Goal: Task Accomplishment & Management: Complete application form

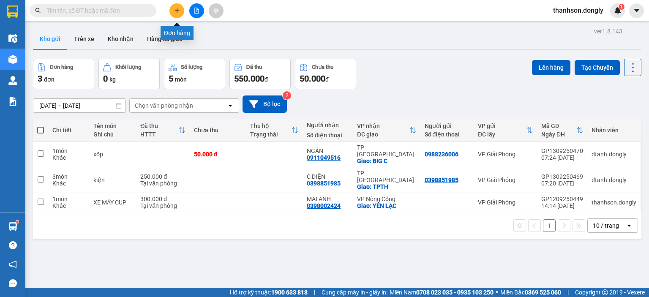
click at [177, 15] on button at bounding box center [176, 10] width 15 height 15
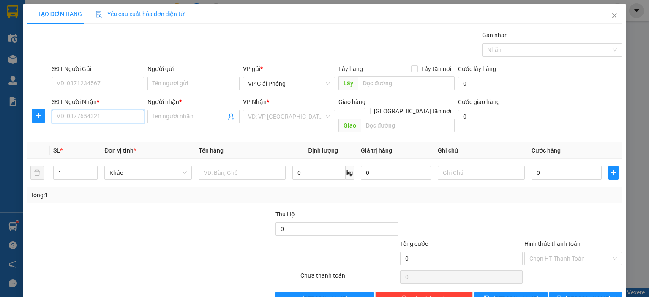
click at [98, 116] on input "SĐT Người Nhận *" at bounding box center [98, 117] width 92 height 14
type input "0977466426"
click at [112, 136] on div "0977466426 - QUẢNG" at bounding box center [96, 132] width 81 height 9
type input "QUẢNG"
checkbox input "true"
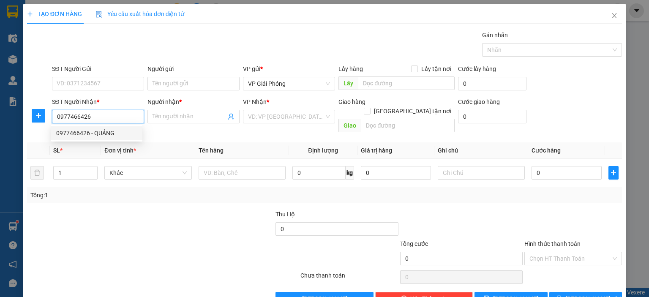
type input "BIG C THANH HOÁ"
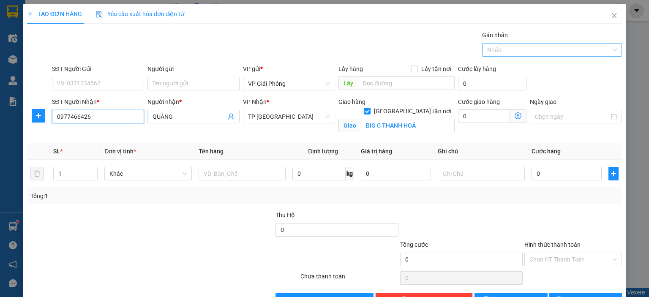
click at [567, 54] on div at bounding box center [547, 50] width 127 height 10
type input "0977466426"
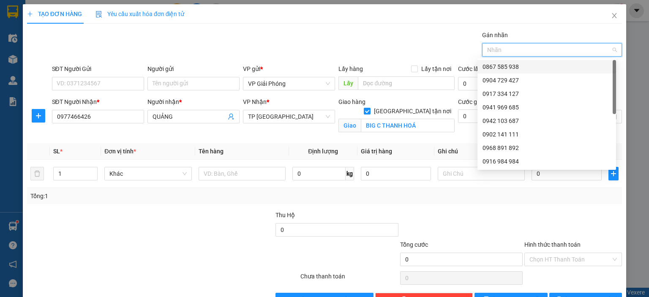
click at [555, 72] on div "0867 585 938" at bounding box center [547, 67] width 139 height 14
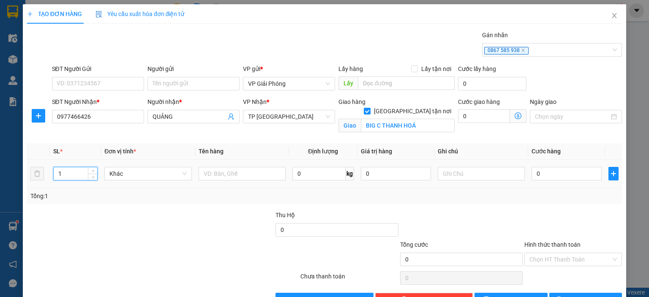
click at [79, 174] on input "1" at bounding box center [76, 173] width 44 height 13
click at [90, 171] on span "up" at bounding box center [92, 171] width 5 height 5
type input "3"
click at [90, 171] on span "up" at bounding box center [92, 171] width 5 height 5
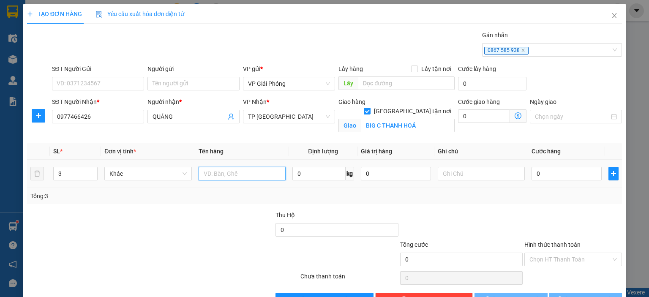
click at [228, 178] on input "text" at bounding box center [242, 174] width 87 height 14
type input "x"
type input "XỐP"
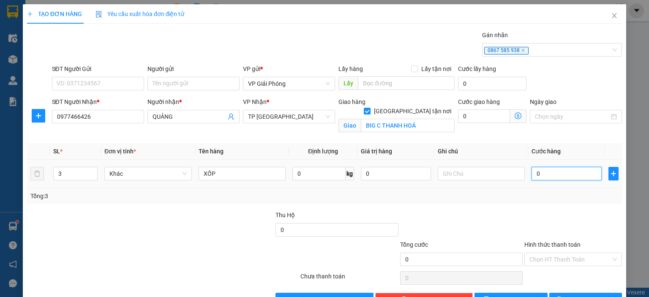
click at [540, 174] on input "0" at bounding box center [567, 174] width 70 height 14
type input "1"
type input "15"
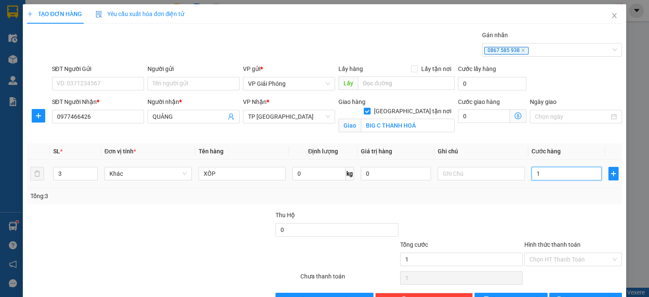
type input "15"
type input "150"
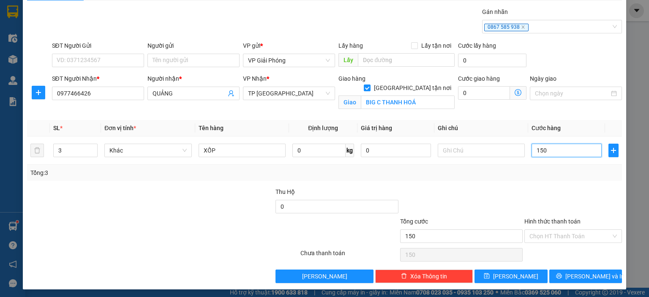
scroll to position [25, 0]
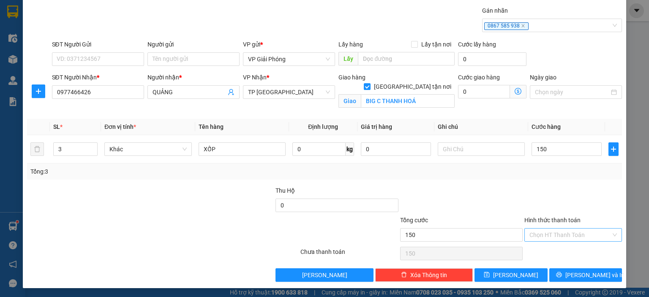
type input "150.000"
click at [574, 236] on input "Hình thức thanh toán" at bounding box center [570, 235] width 82 height 13
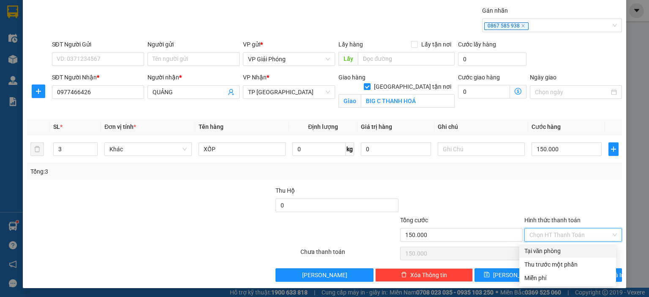
click at [560, 251] on div "Tại văn phòng" at bounding box center [567, 250] width 87 height 9
type input "0"
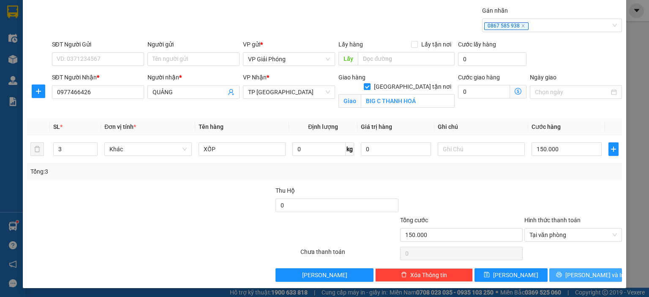
click at [571, 274] on button "[PERSON_NAME] và In" at bounding box center [585, 275] width 73 height 14
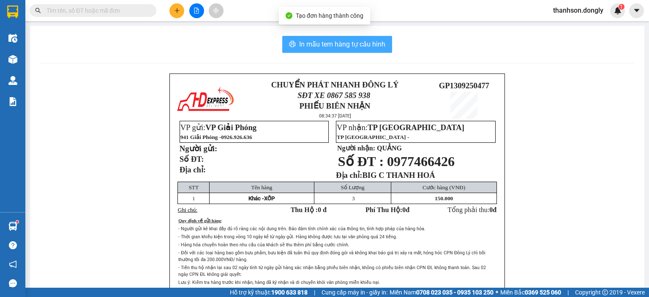
click at [361, 46] on span "In mẫu tem hàng tự cấu hình" at bounding box center [342, 44] width 86 height 11
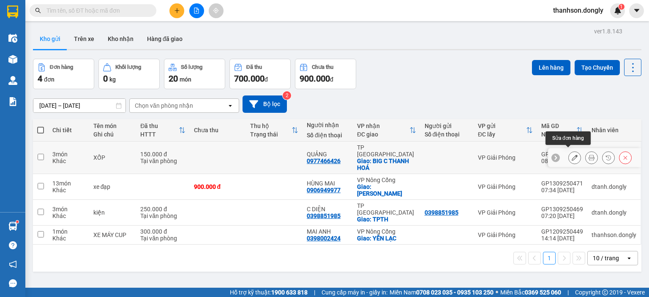
click at [572, 155] on icon at bounding box center [575, 158] width 6 height 6
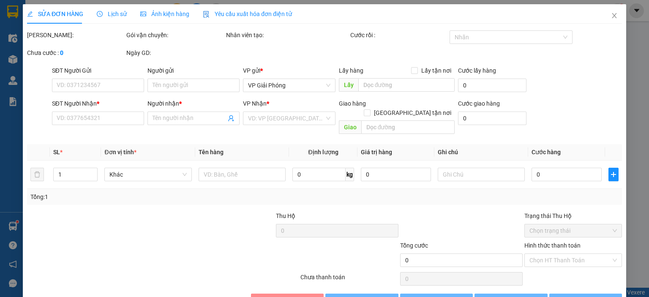
type input "0977466426"
type input "QUẢNG"
checkbox input "true"
type input "BIG C THANH HOÁ"
type input "150.000"
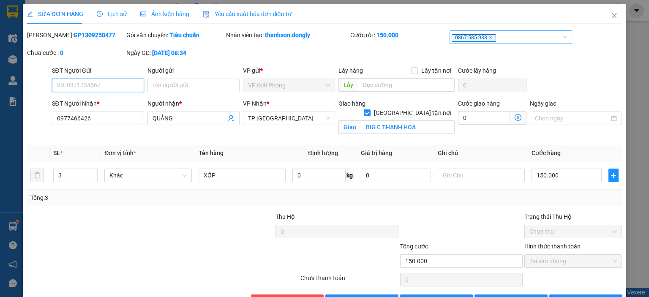
click at [496, 41] on div "0867 585 938" at bounding box center [507, 37] width 110 height 10
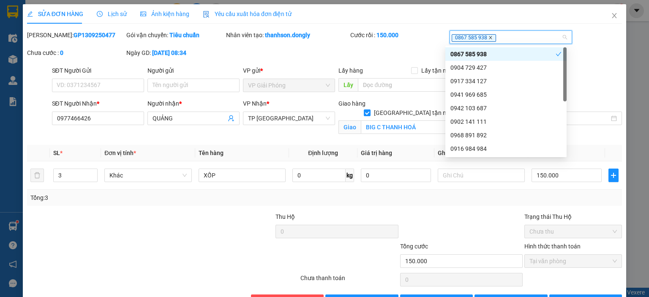
click at [489, 38] on icon "close" at bounding box center [491, 37] width 4 height 4
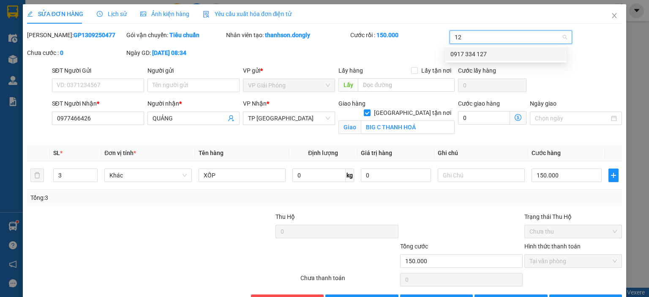
type input "127"
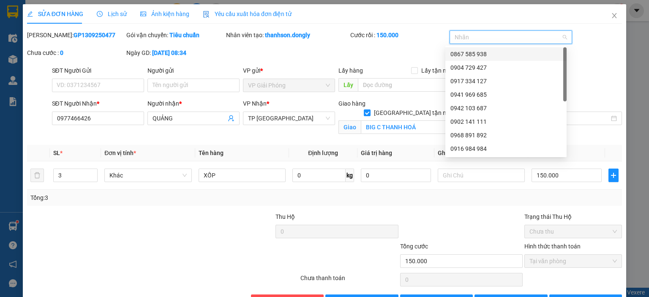
click at [491, 40] on div at bounding box center [507, 37] width 110 height 10
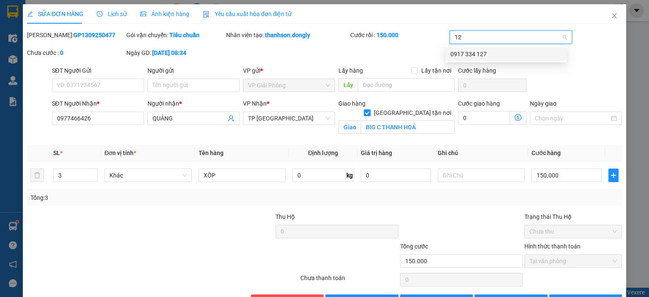
type input "127"
click at [510, 52] on div "0917 334 127" at bounding box center [505, 53] width 111 height 9
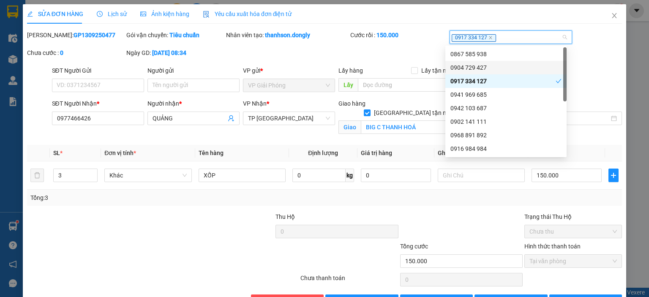
click at [409, 55] on div "[PERSON_NAME]: GP1309250477 Gói vận chuyển: Tiêu chuẩn Nhân viên tạo: thanhson.…" at bounding box center [324, 47] width 597 height 35
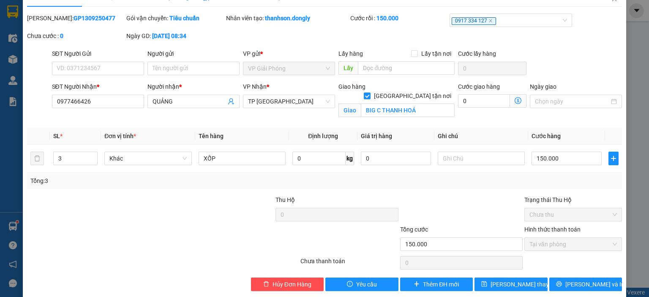
scroll to position [27, 0]
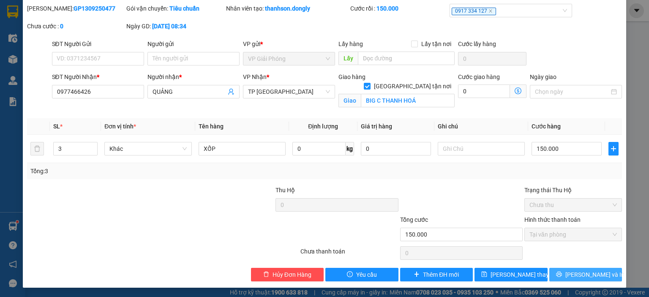
click at [568, 278] on button "[PERSON_NAME] và In" at bounding box center [585, 275] width 73 height 14
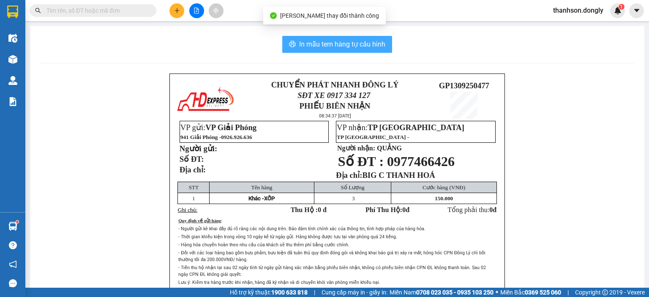
click at [380, 44] on span "In mẫu tem hàng tự cấu hình" at bounding box center [342, 44] width 86 height 11
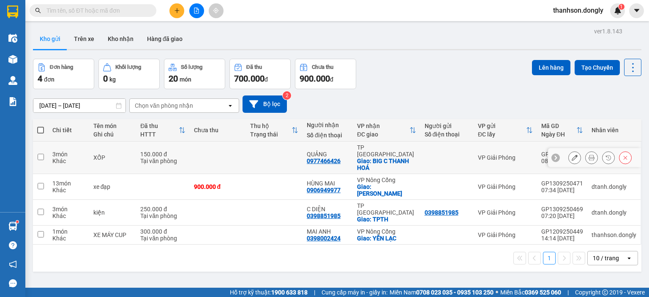
click at [40, 154] on input "checkbox" at bounding box center [41, 157] width 6 height 6
checkbox input "true"
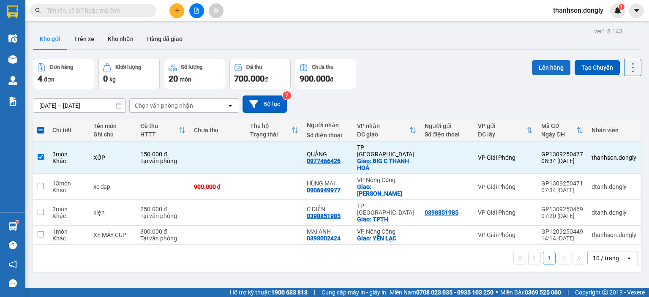
click at [545, 67] on button "Lên hàng" at bounding box center [551, 67] width 38 height 15
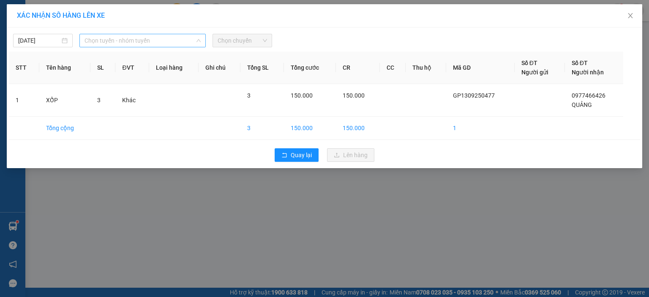
click at [162, 43] on span "Chọn tuyến - nhóm tuyến" at bounding box center [143, 40] width 116 height 13
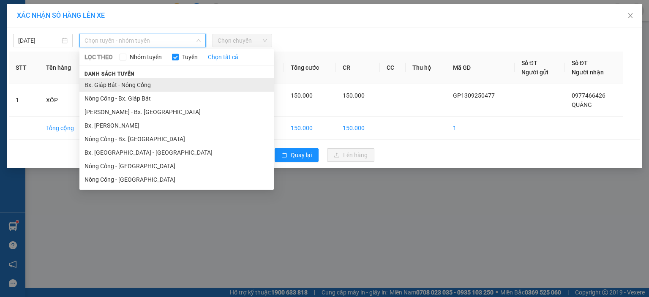
click at [160, 87] on li "Bx. Giáp Bát - Nông Cống" at bounding box center [176, 85] width 194 height 14
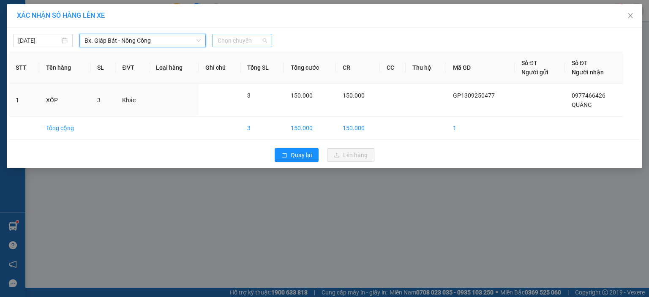
click at [221, 39] on span "Chọn chuyến" at bounding box center [242, 40] width 49 height 13
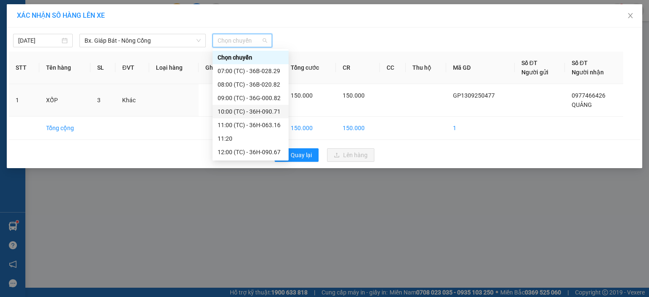
click at [238, 110] on div "10:00 (TC) - 36H-090.71" at bounding box center [251, 111] width 66 height 9
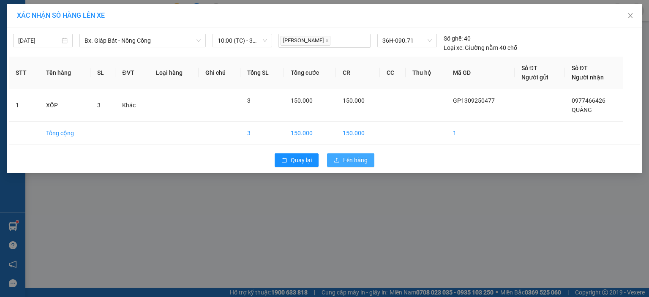
click at [343, 164] on span "Lên hàng" at bounding box center [355, 160] width 25 height 9
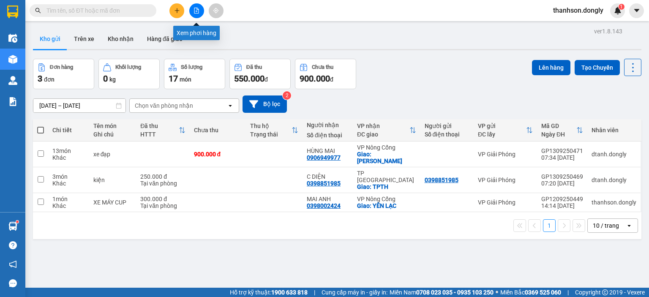
click at [196, 9] on icon "file-add" at bounding box center [197, 11] width 6 height 6
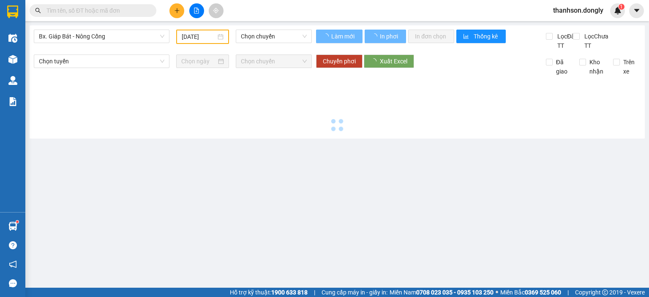
type input "[DATE]"
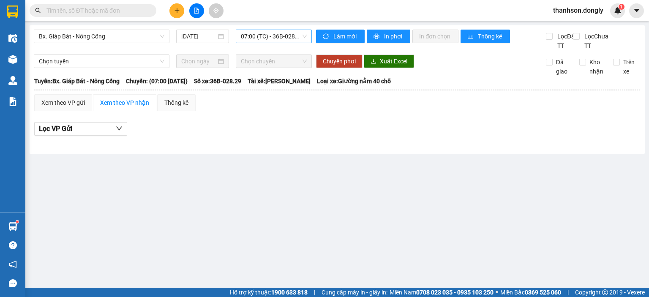
click at [250, 41] on span "07:00 (TC) - 36B-028.29" at bounding box center [274, 36] width 66 height 13
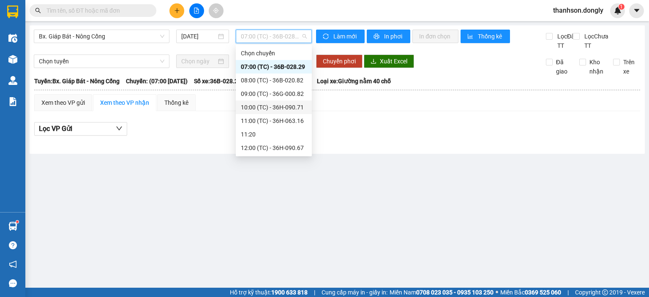
click at [258, 105] on div "10:00 (TC) - 36H-090.71" at bounding box center [274, 107] width 66 height 9
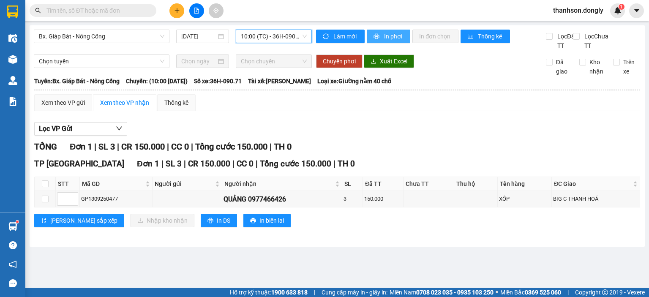
click at [384, 40] on span "In phơi" at bounding box center [393, 36] width 19 height 9
click at [174, 9] on icon "plus" at bounding box center [177, 11] width 6 height 6
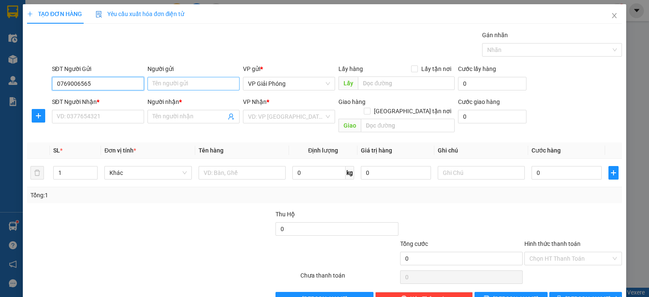
type input "0769006565"
click at [160, 82] on input "Người gửi" at bounding box center [193, 84] width 92 height 14
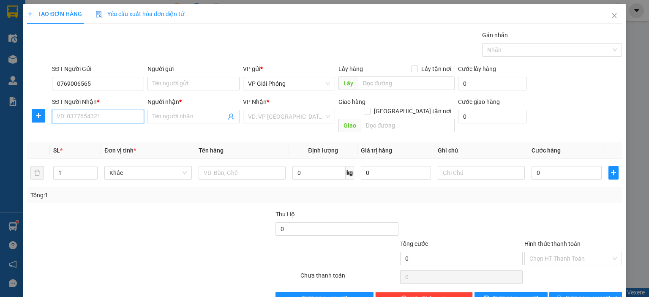
click at [101, 114] on input "SĐT Người Nhận *" at bounding box center [98, 117] width 92 height 14
click at [170, 86] on input "Người gửi" at bounding box center [193, 84] width 92 height 14
type input "LONG"
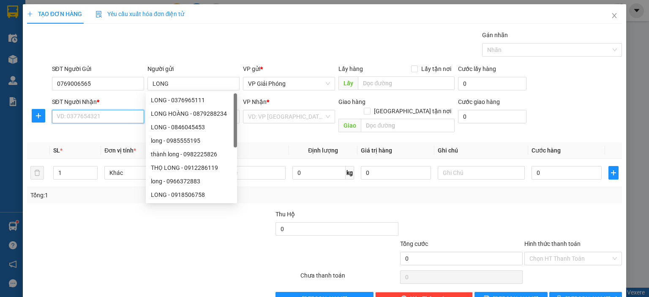
click at [123, 115] on input "SĐT Người Nhận *" at bounding box center [98, 117] width 92 height 14
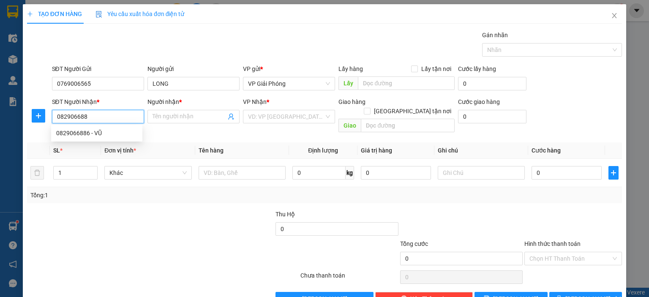
type input "0829066886"
click at [101, 133] on div "0829066886 - VŨ" at bounding box center [96, 132] width 81 height 9
type input "VŨ"
checkbox input "true"
type input "[PERSON_NAME]"
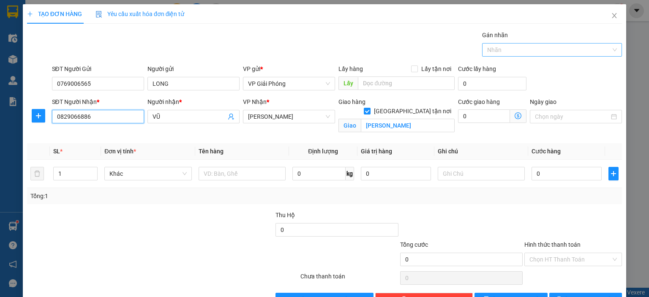
click at [539, 54] on div at bounding box center [547, 50] width 127 height 10
type input "0829066886"
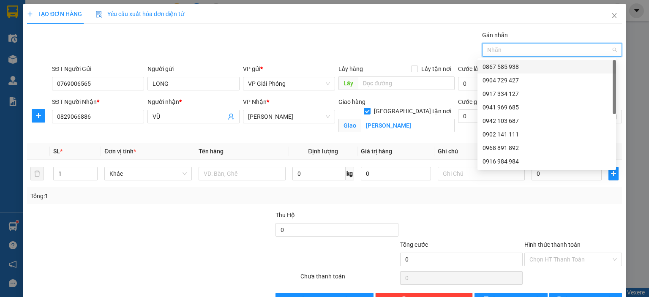
click at [533, 66] on div "0867 585 938" at bounding box center [547, 66] width 128 height 9
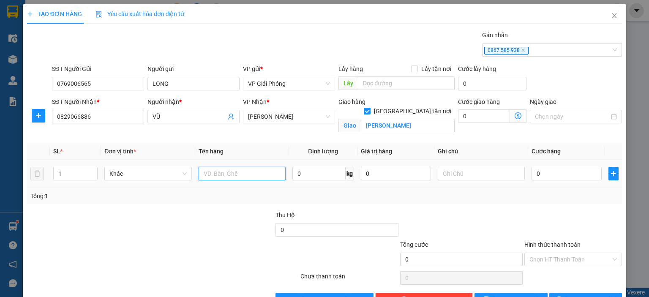
click at [246, 175] on input "text" at bounding box center [242, 174] width 87 height 14
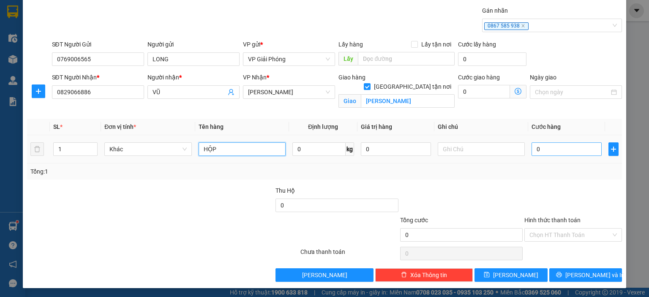
type input "HỘP"
click at [536, 148] on input "0" at bounding box center [567, 149] width 70 height 14
type input "4"
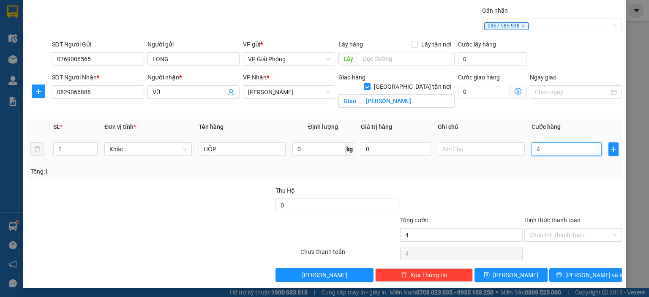
type input "40"
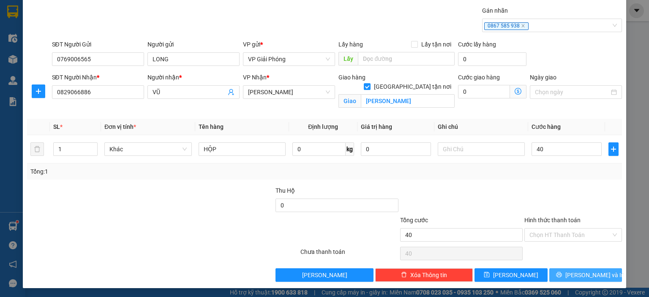
type input "40.000"
click at [571, 272] on button "[PERSON_NAME] và In" at bounding box center [585, 275] width 73 height 14
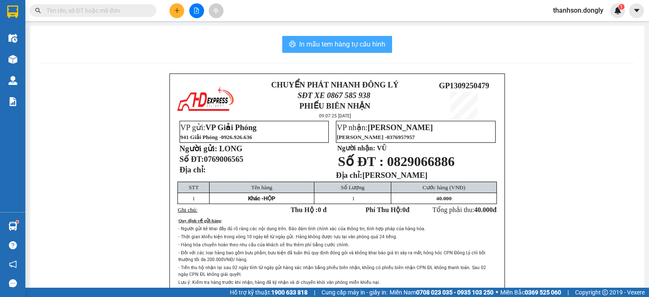
click at [355, 47] on span "In mẫu tem hàng tự cấu hình" at bounding box center [342, 44] width 86 height 11
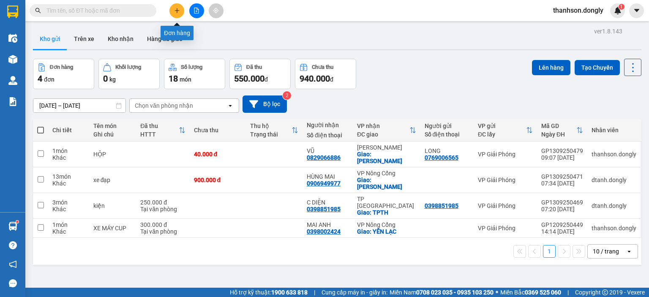
click at [182, 13] on button at bounding box center [176, 10] width 15 height 15
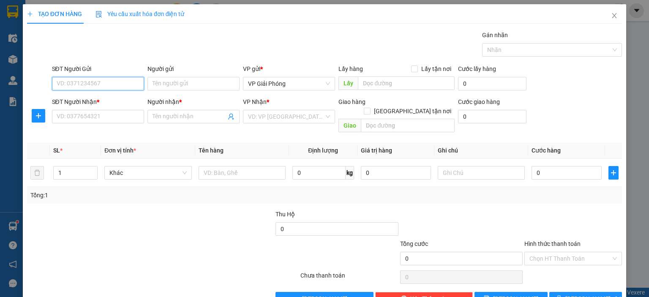
click at [100, 84] on input "SĐT Người Gửi" at bounding box center [98, 84] width 92 height 14
type input "0947443296"
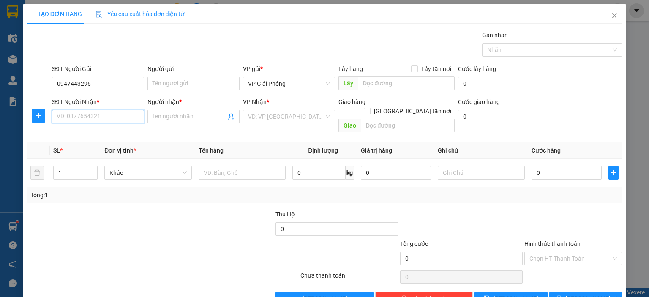
click at [90, 114] on input "SĐT Người Nhận *" at bounding box center [98, 117] width 92 height 14
type input "0985868228"
click at [102, 133] on div "0985868228 - tiến" at bounding box center [96, 132] width 81 height 9
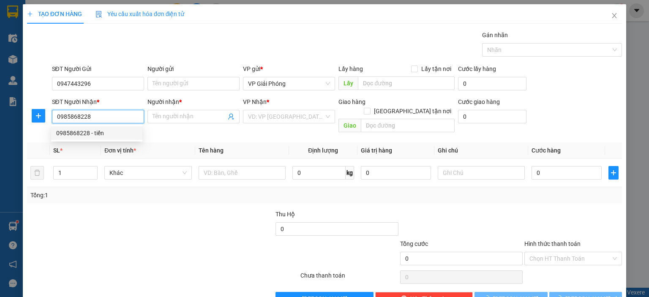
type input "tiến"
checkbox input "true"
type input "phú khê"
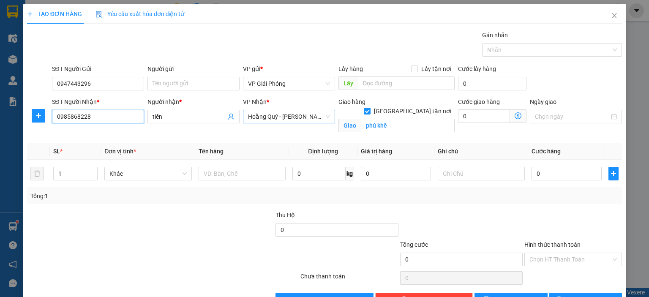
click at [309, 116] on span "Hoằng Quý - [PERSON_NAME]" at bounding box center [289, 116] width 82 height 13
type input "0985868228"
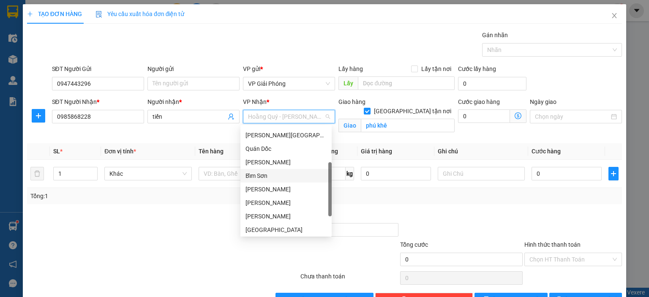
scroll to position [122, 0]
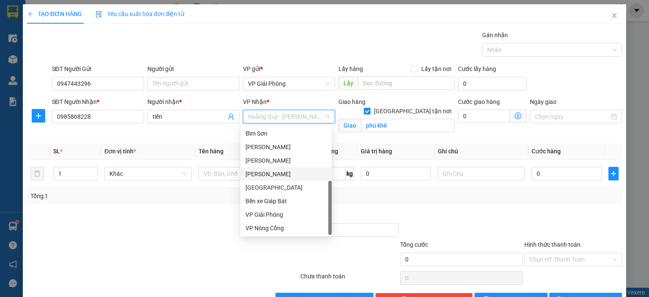
click at [278, 175] on div "[PERSON_NAME]" at bounding box center [286, 173] width 81 height 9
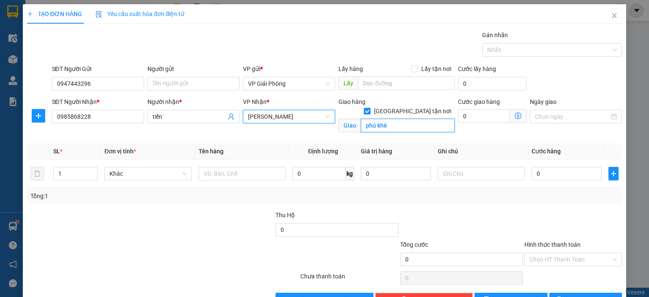
click at [397, 119] on input "phú khê" at bounding box center [408, 126] width 94 height 14
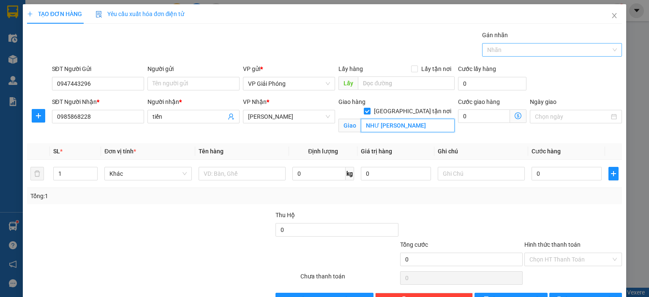
click at [494, 52] on div at bounding box center [547, 50] width 127 height 10
type input "NHƯ [PERSON_NAME]"
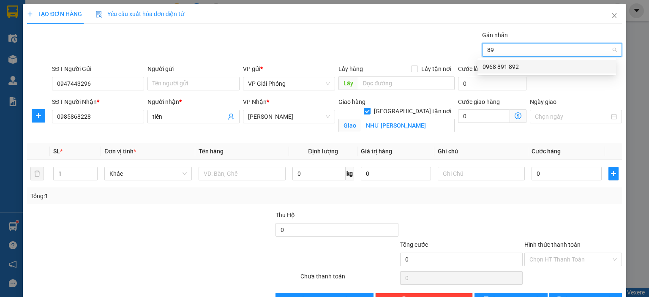
type input "892"
click at [525, 63] on div "0968 891 892" at bounding box center [547, 66] width 128 height 9
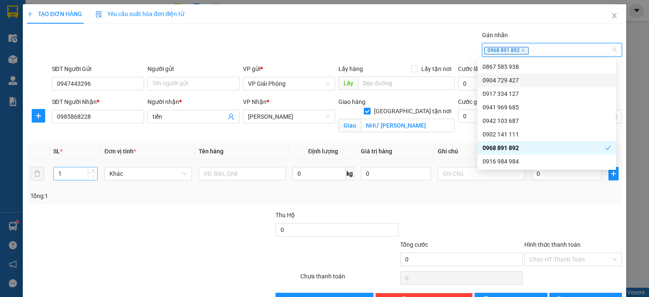
click at [90, 174] on span "down" at bounding box center [92, 176] width 5 height 5
click at [83, 174] on input "1" at bounding box center [76, 173] width 44 height 13
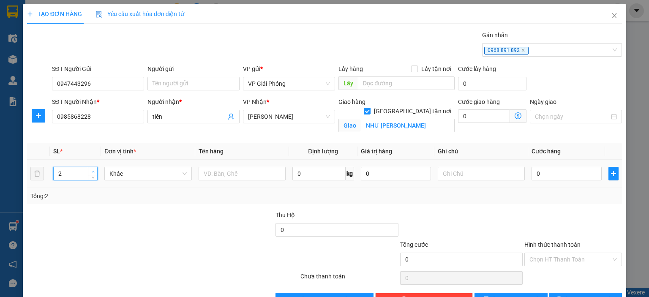
click at [91, 171] on span "up" at bounding box center [92, 171] width 5 height 5
click at [92, 172] on icon "up" at bounding box center [93, 171] width 3 height 3
type input "5"
click at [92, 172] on icon "up" at bounding box center [93, 171] width 3 height 3
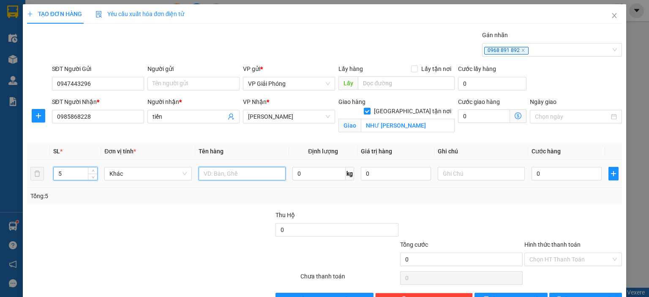
click at [221, 175] on input "text" at bounding box center [242, 174] width 87 height 14
type input "T"
type input "CAN"
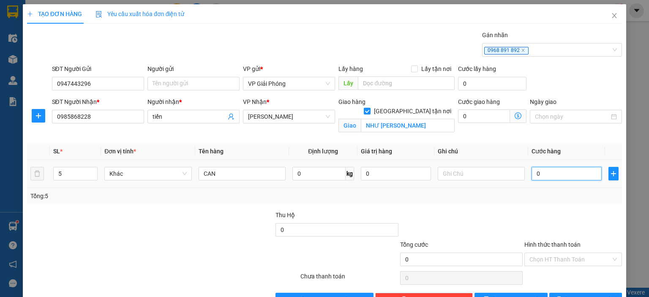
click at [572, 173] on input "0" at bounding box center [567, 174] width 70 height 14
type input "2"
type input "25"
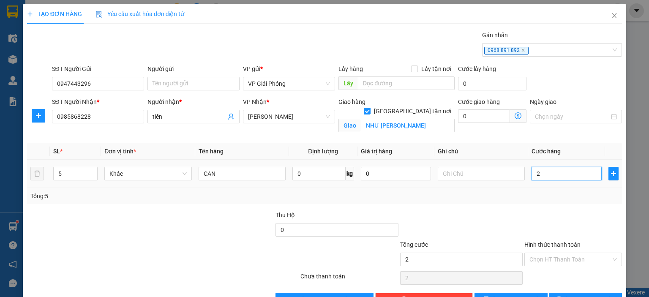
type input "25"
type input "250"
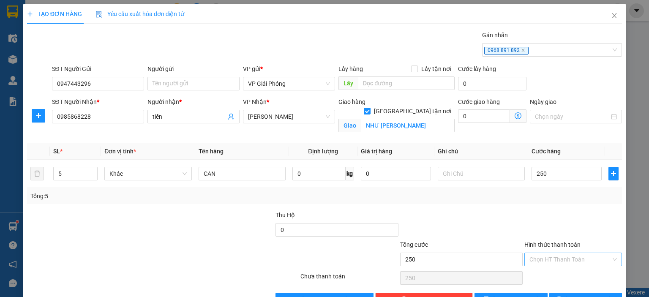
type input "250.000"
click at [570, 255] on input "Hình thức thanh toán" at bounding box center [570, 259] width 82 height 13
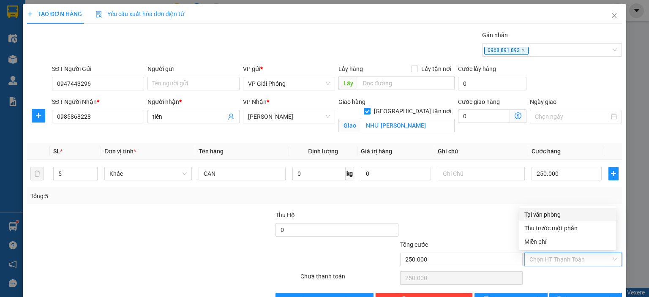
click at [555, 215] on div "Tại văn phòng" at bounding box center [567, 214] width 87 height 9
type input "0"
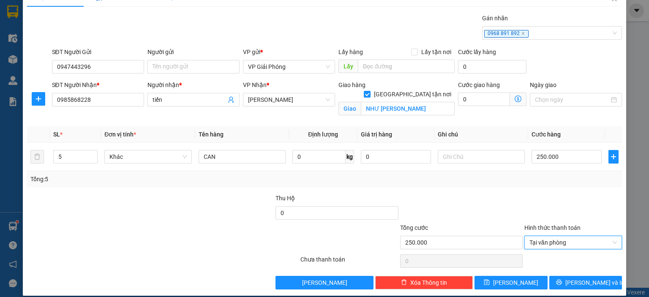
scroll to position [25, 0]
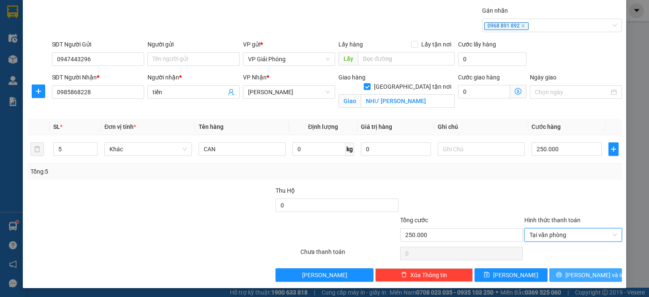
click at [573, 271] on span "[PERSON_NAME] và In" at bounding box center [594, 274] width 59 height 9
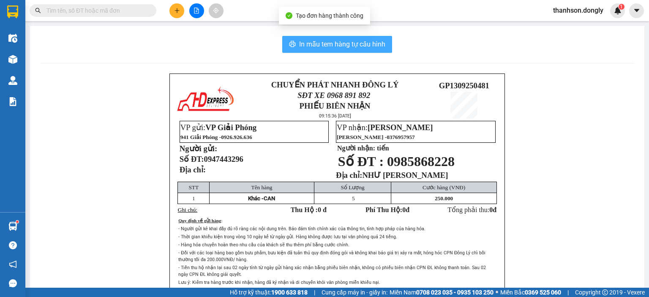
click at [338, 42] on span "In mẫu tem hàng tự cấu hình" at bounding box center [342, 44] width 86 height 11
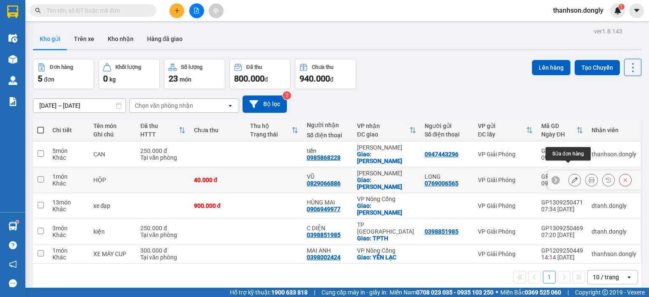
click at [572, 173] on button at bounding box center [575, 180] width 12 height 15
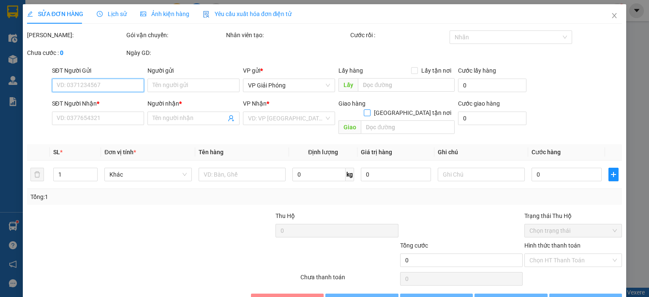
type input "0769006565"
type input "LONG"
type input "0829066886"
type input "VŨ"
checkbox input "true"
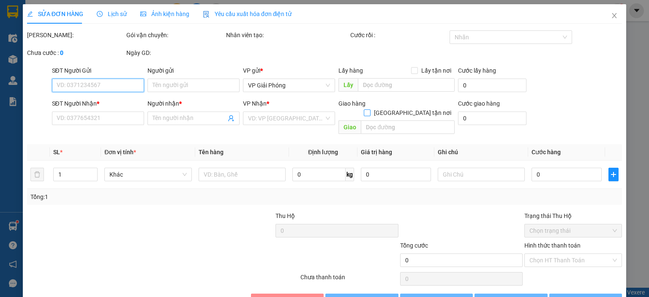
type input "[PERSON_NAME]"
type input "40.000"
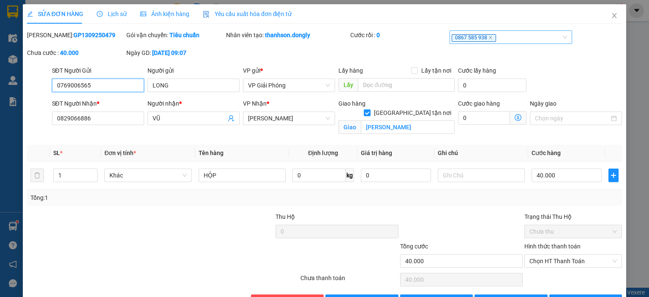
click at [489, 41] on span "0867 585 938" at bounding box center [474, 38] width 44 height 8
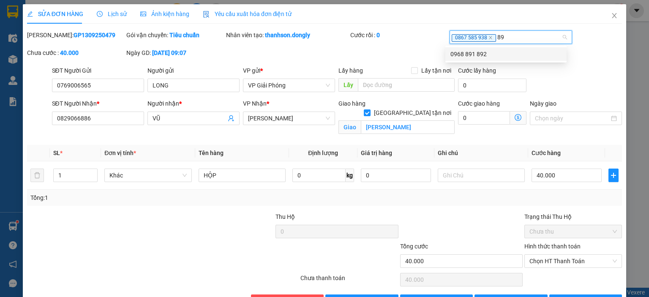
type input "892"
click at [484, 57] on div "0968 891 892" at bounding box center [505, 53] width 111 height 9
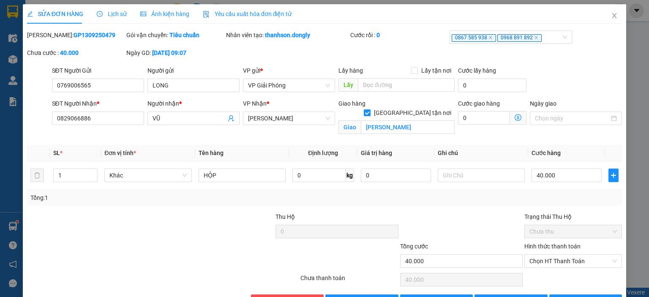
click at [477, 201] on div "Tổng: 1" at bounding box center [324, 197] width 588 height 9
click at [489, 38] on icon "close" at bounding box center [490, 37] width 3 height 3
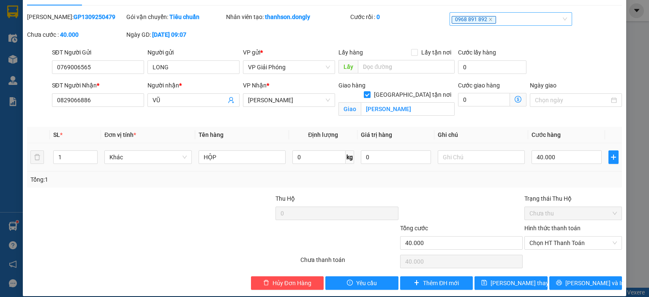
scroll to position [27, 0]
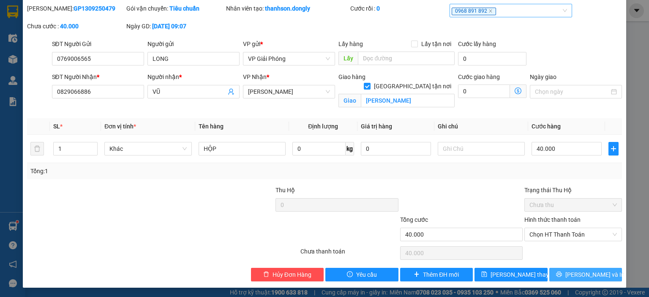
click at [562, 275] on icon "printer" at bounding box center [559, 274] width 6 height 6
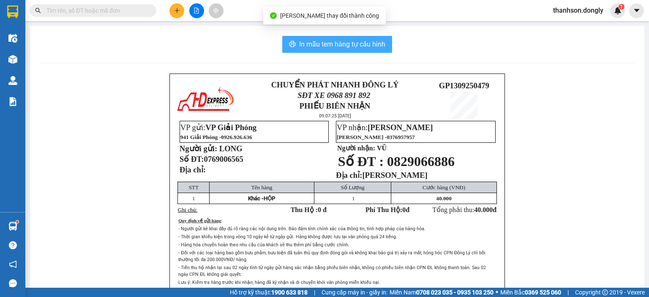
click at [356, 40] on span "In mẫu tem hàng tự cấu hình" at bounding box center [342, 44] width 86 height 11
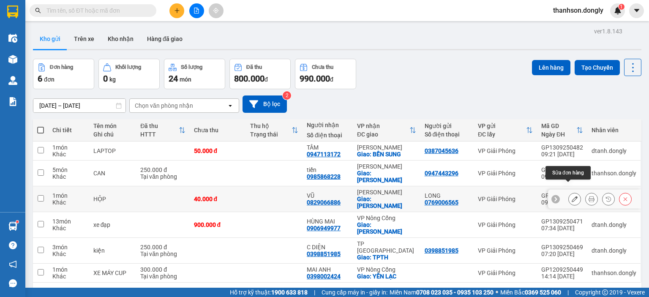
click at [572, 196] on icon at bounding box center [575, 199] width 6 height 6
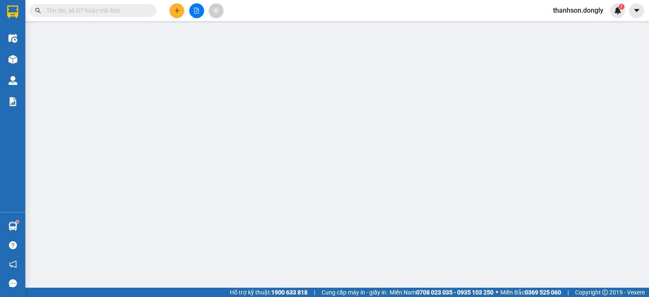
type input "0769006565"
type input "LONG"
type input "0829066886"
type input "VŨ"
checkbox input "true"
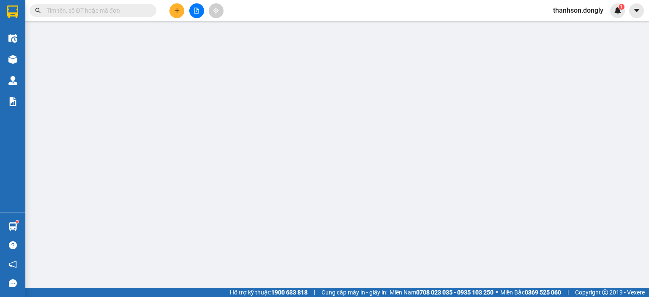
type input "[PERSON_NAME]"
type input "40.000"
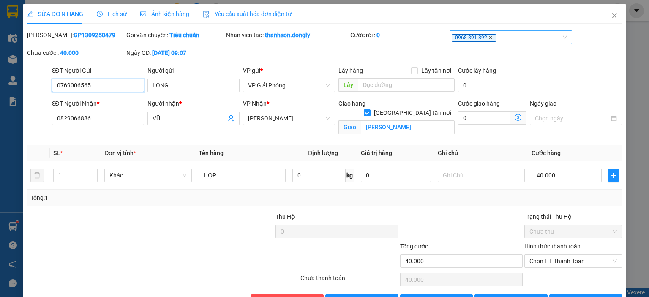
click at [489, 38] on icon "close" at bounding box center [491, 37] width 4 height 4
click at [461, 42] on div "Nhãn" at bounding box center [511, 37] width 123 height 14
type input "0769006565127"
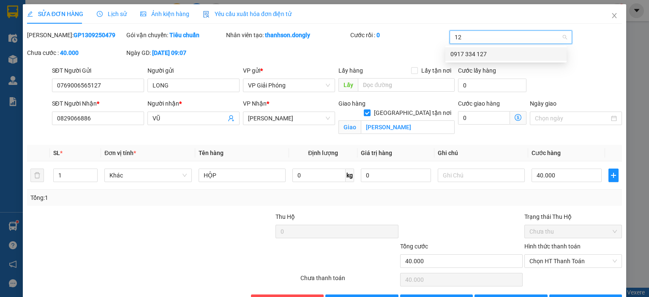
type input "127"
click at [488, 54] on div "0917 334 127" at bounding box center [505, 53] width 111 height 9
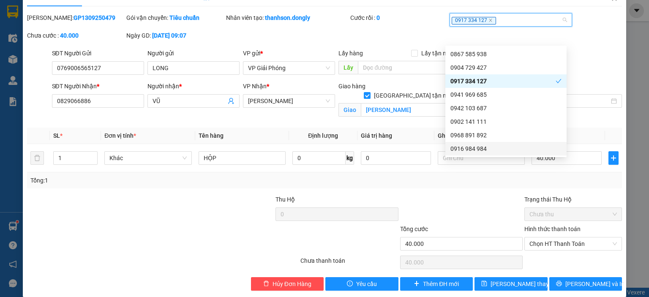
scroll to position [27, 0]
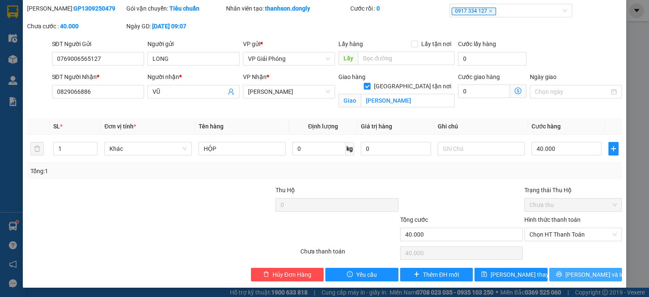
click at [554, 273] on button "[PERSON_NAME] và In" at bounding box center [585, 275] width 73 height 14
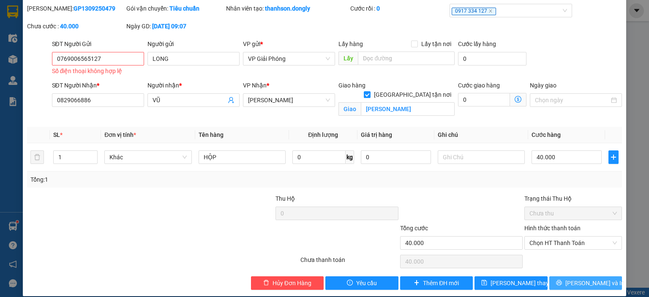
click at [562, 282] on icon "printer" at bounding box center [559, 283] width 6 height 6
click at [557, 284] on button "[PERSON_NAME] và In" at bounding box center [585, 283] width 73 height 14
click at [519, 283] on span "[PERSON_NAME] thay đổi" at bounding box center [525, 282] width 68 height 9
click at [556, 281] on button "[PERSON_NAME] và In" at bounding box center [585, 283] width 73 height 14
click at [121, 60] on input "0769006565127" at bounding box center [98, 59] width 92 height 14
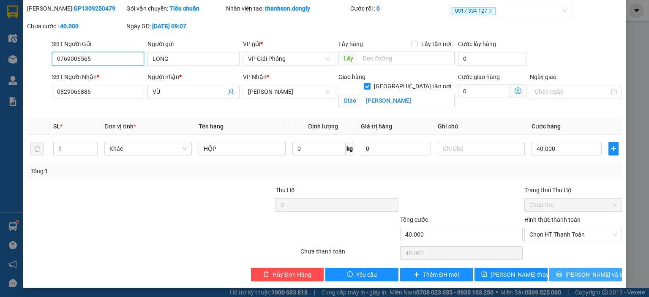
type input "0769006565"
click at [577, 276] on span "[PERSON_NAME] và In" at bounding box center [594, 274] width 59 height 9
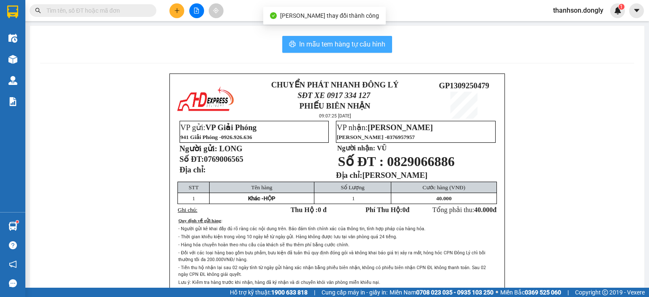
click at [347, 45] on span "In mẫu tem hàng tự cấu hình" at bounding box center [342, 44] width 86 height 11
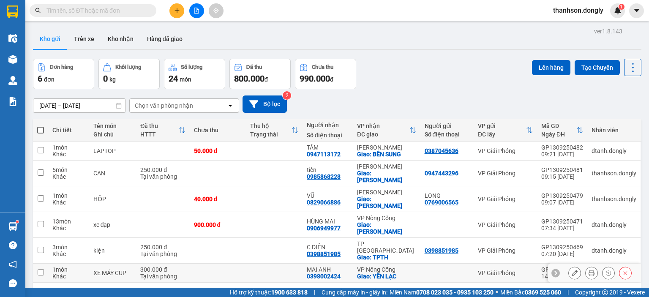
drag, startPoint x: 378, startPoint y: 68, endPoint x: 489, endPoint y: 227, distance: 194.5
click at [489, 232] on tbody "1 món Khác LAPTOP 50.000 đ TÂM 0947113172 [GEOGRAPHIC_DATA]: BẾN SUNG 038704563…" at bounding box center [337, 212] width 609 height 141
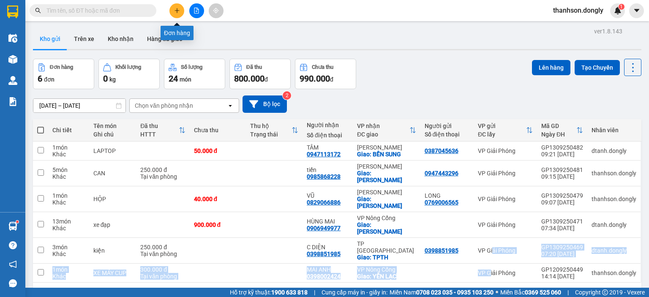
click at [176, 11] on icon "plus" at bounding box center [177, 11] width 6 height 6
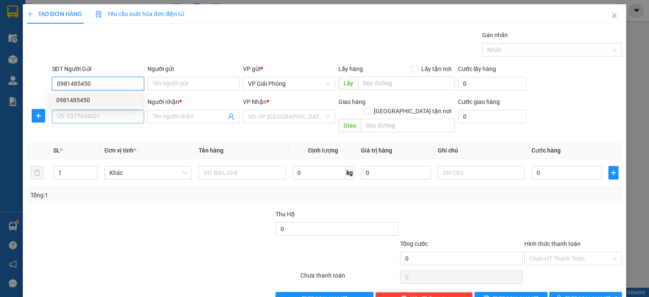
type input "0981485450"
click at [108, 118] on input "SĐT Người Nhận *" at bounding box center [98, 117] width 92 height 14
drag, startPoint x: 108, startPoint y: 80, endPoint x: 36, endPoint y: 77, distance: 72.3
click at [36, 76] on div "SĐT Người Gửi 0981485450 Người gửi Tên người gửi VP gửi * VP Giải Phóng Lấy hàn…" at bounding box center [324, 79] width 597 height 30
click at [88, 101] on div "0981485450" at bounding box center [96, 100] width 81 height 9
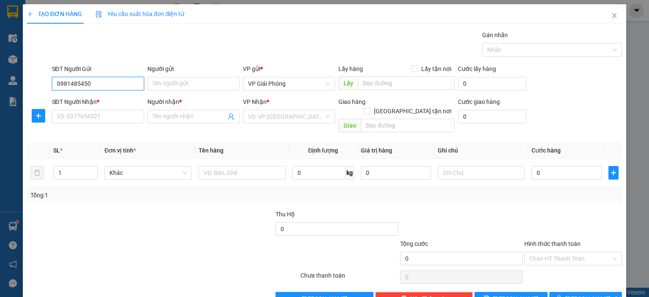
click at [99, 85] on input "0981485450" at bounding box center [98, 84] width 92 height 14
click at [98, 85] on input "0981485450" at bounding box center [98, 84] width 92 height 14
click at [93, 103] on div "0981485450" at bounding box center [96, 100] width 81 height 9
click at [90, 115] on input "SĐT Người Nhận *" at bounding box center [98, 117] width 92 height 14
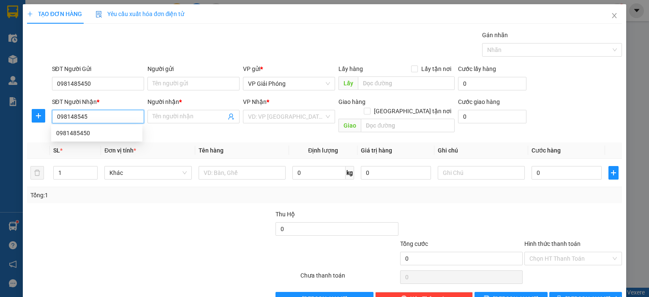
type input "0981485450"
click at [99, 134] on div "0981485450" at bounding box center [96, 132] width 81 height 9
checkbox input "true"
type input "VPNC"
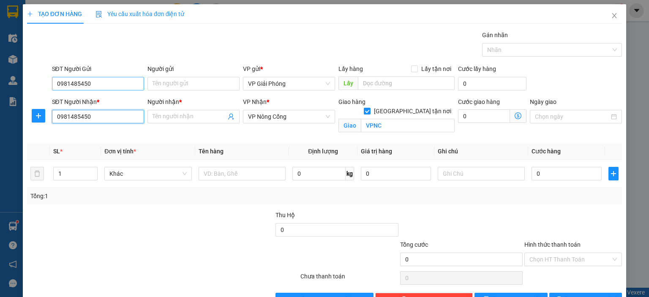
type input "0981485450"
click at [119, 84] on input "0981485450" at bounding box center [98, 84] width 92 height 14
type input "0"
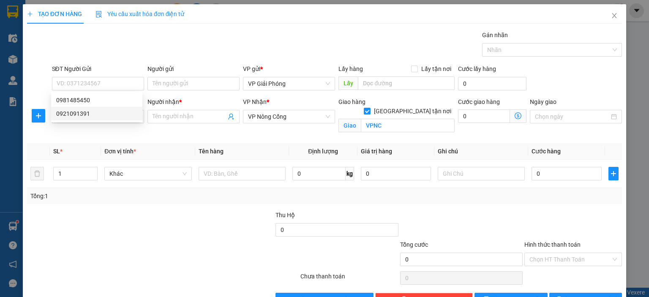
click at [163, 207] on div "Transit Pickup Surcharge Ids Transit Deliver Surcharge Ids Transit Deliver Surc…" at bounding box center [324, 168] width 595 height 276
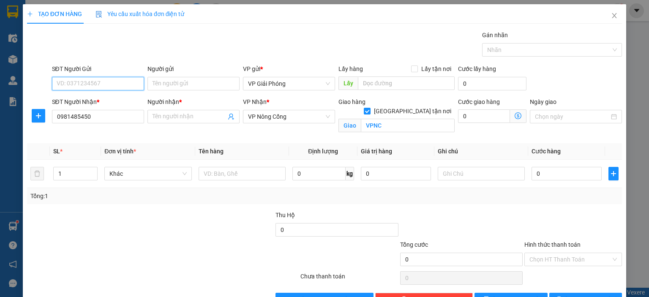
click at [100, 82] on input "SĐT Người Gửi" at bounding box center [98, 84] width 92 height 14
type input "0369702335"
click at [176, 113] on input "Người nhận *" at bounding box center [190, 116] width 74 height 9
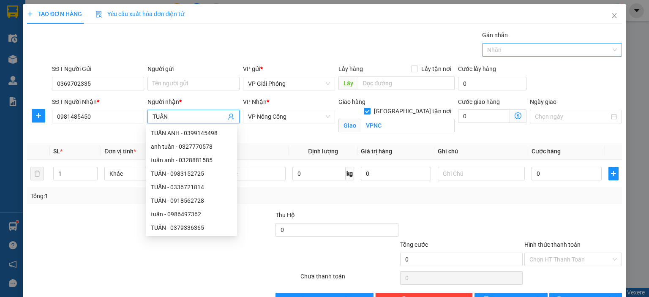
click at [488, 52] on div at bounding box center [547, 50] width 127 height 10
type input "TUẤN"
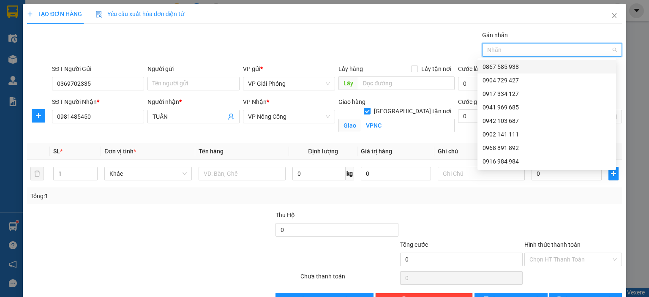
click at [510, 65] on div "0867 585 938" at bounding box center [547, 66] width 128 height 9
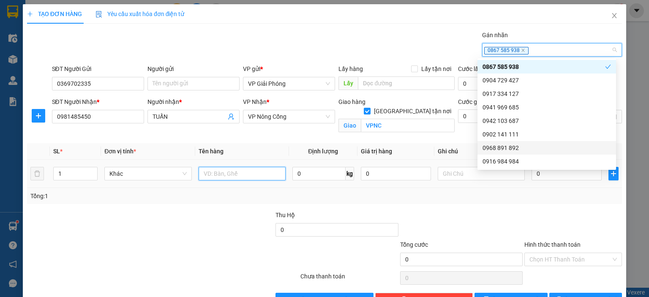
click at [227, 175] on input "text" at bounding box center [242, 174] width 87 height 14
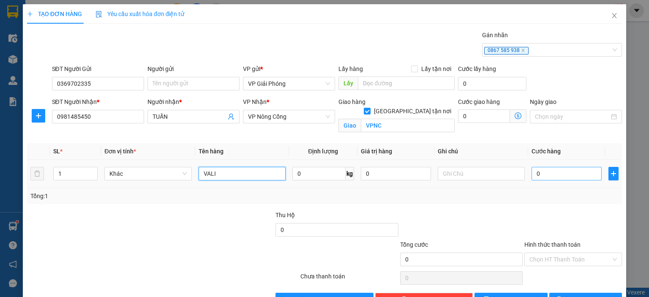
type input "VALI"
click at [583, 172] on input "0" at bounding box center [567, 174] width 70 height 14
type input "5"
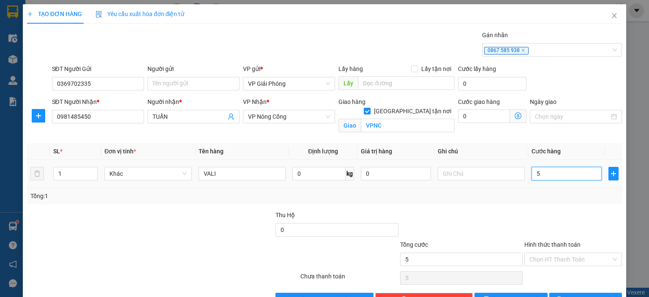
type input "50"
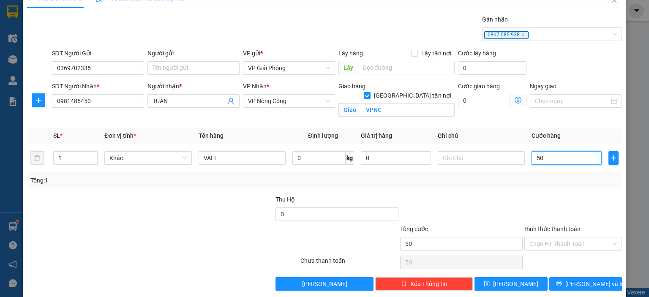
scroll to position [25, 0]
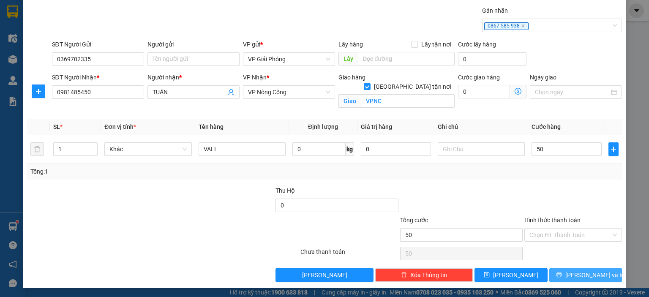
type input "50.000"
click at [573, 275] on span "[PERSON_NAME] và In" at bounding box center [594, 274] width 59 height 9
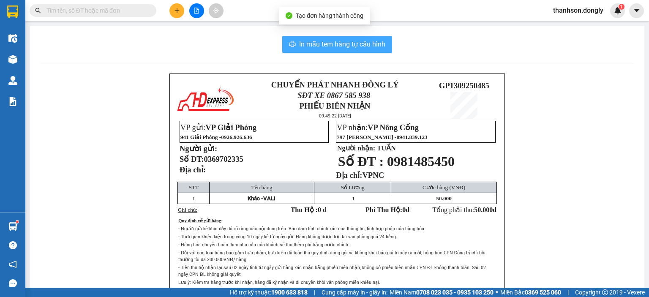
click at [353, 48] on span "In mẫu tem hàng tự cấu hình" at bounding box center [342, 44] width 86 height 11
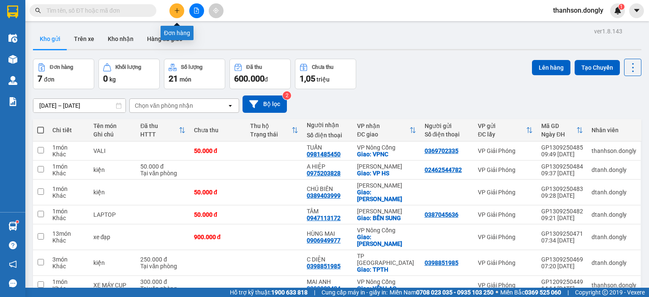
click at [181, 10] on button at bounding box center [176, 10] width 15 height 15
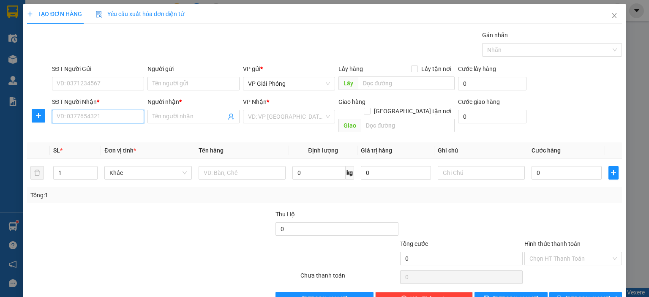
click at [76, 120] on input "SĐT Người Nhận *" at bounding box center [98, 117] width 92 height 14
type input "0947977936"
click at [82, 132] on div "0947977936 - TÚ" at bounding box center [96, 132] width 81 height 9
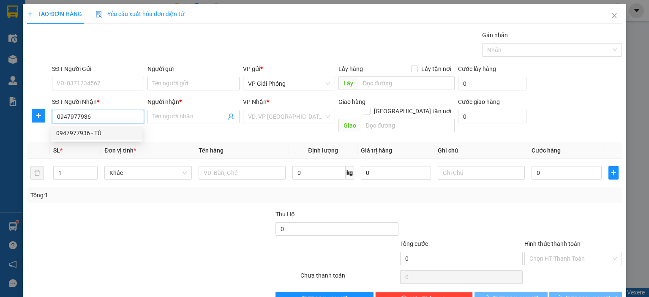
type input "TÚ"
checkbox input "true"
type input "BIGC"
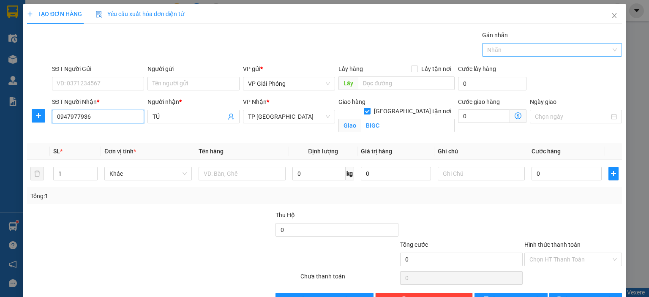
click at [535, 54] on div at bounding box center [547, 50] width 127 height 10
type input "0947977936"
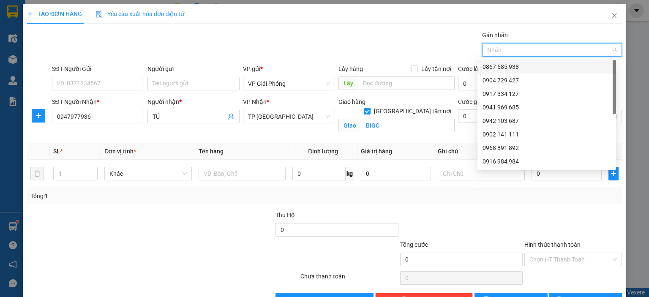
click at [529, 66] on div "0867 585 938" at bounding box center [547, 66] width 128 height 9
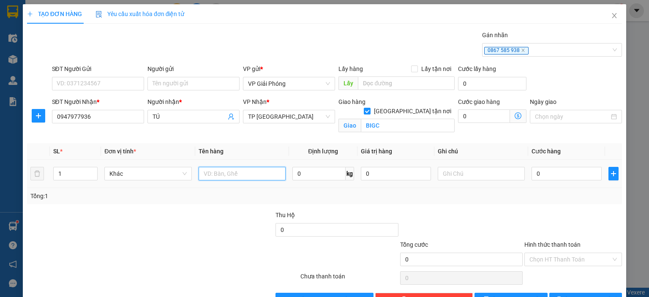
click at [215, 176] on input "text" at bounding box center [242, 174] width 87 height 14
type input "THÙNG"
click at [86, 176] on input "1" at bounding box center [76, 173] width 44 height 13
click at [94, 171] on span "up" at bounding box center [92, 171] width 5 height 5
type input "3"
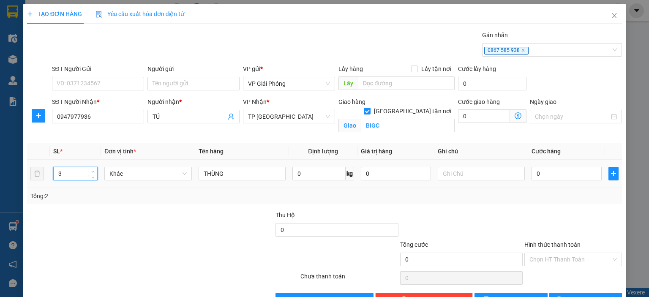
click at [94, 171] on span "up" at bounding box center [92, 171] width 5 height 5
click at [535, 175] on input "0" at bounding box center [567, 174] width 70 height 14
type input "3"
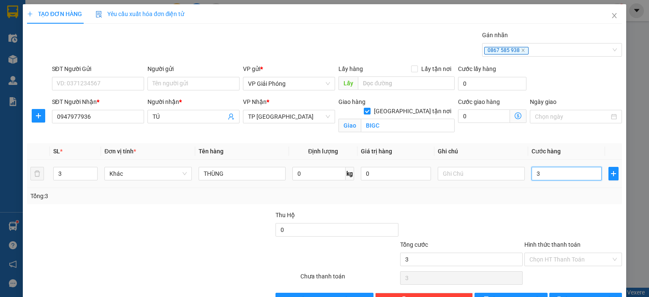
type input "30"
type input "300"
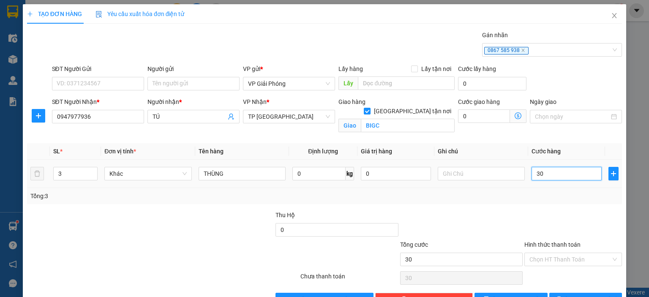
type input "300"
type input "300.000"
click at [250, 169] on input "THÙNG" at bounding box center [242, 174] width 87 height 14
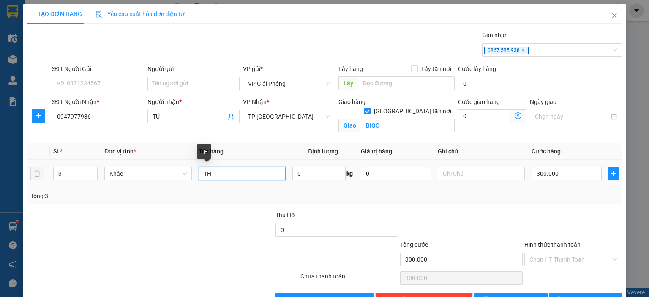
type input "T"
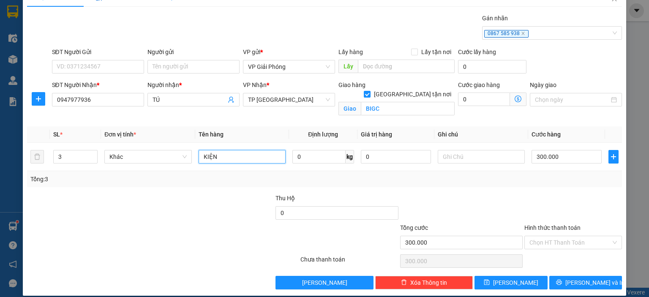
scroll to position [25, 0]
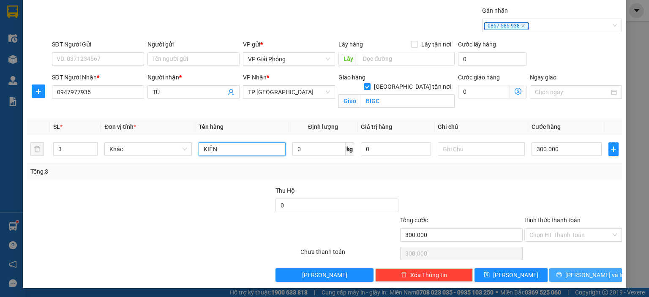
type input "KIỆN"
click at [557, 273] on button "[PERSON_NAME] và In" at bounding box center [585, 275] width 73 height 14
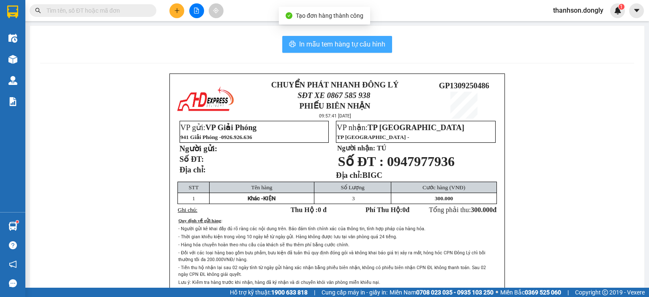
click at [353, 45] on span "In mẫu tem hàng tự cấu hình" at bounding box center [342, 44] width 86 height 11
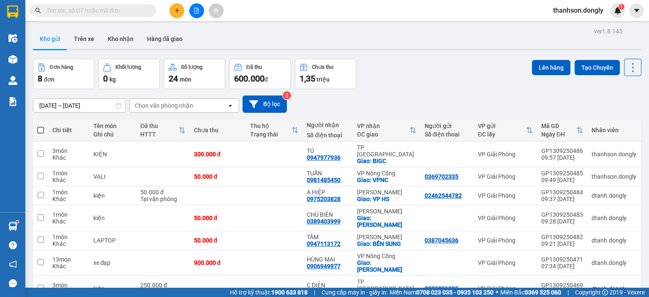
drag, startPoint x: 429, startPoint y: 58, endPoint x: 400, endPoint y: 59, distance: 28.7
click at [428, 59] on div "ver 1.8.143 Kho gửi Trên xe Kho nhận Hàng đã giao Đơn hàng 8 đơn Khối lượng 0 k…" at bounding box center [337, 188] width 615 height 326
click at [174, 8] on icon "plus" at bounding box center [177, 11] width 6 height 6
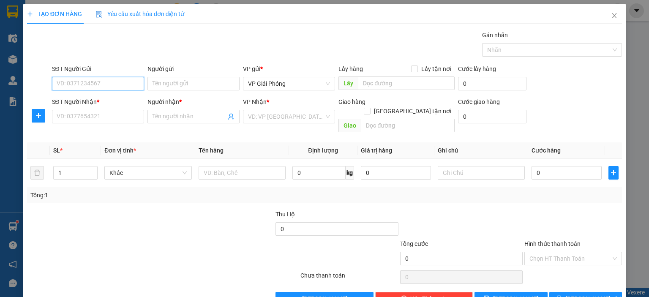
click at [81, 85] on input "SĐT Người Gửi" at bounding box center [98, 84] width 92 height 14
type input "0977667891"
click at [98, 97] on div "0977667891 - khach" at bounding box center [96, 100] width 81 height 9
type input "khach"
type input "0977667891"
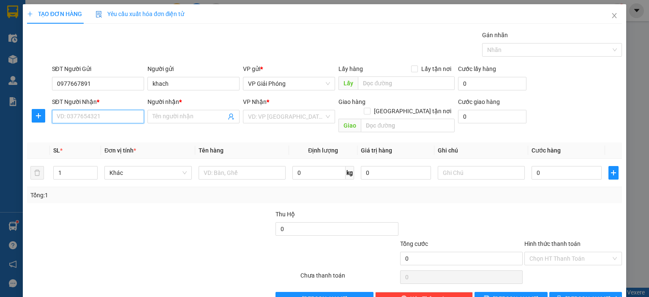
click at [99, 120] on input "SĐT Người Nhận *" at bounding box center [98, 117] width 92 height 14
type input "0967342823"
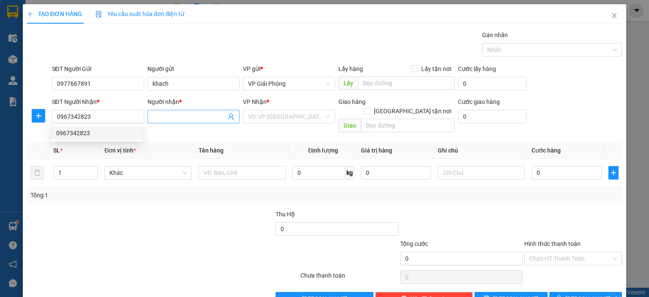
click at [156, 116] on input "Người nhận *" at bounding box center [190, 116] width 74 height 9
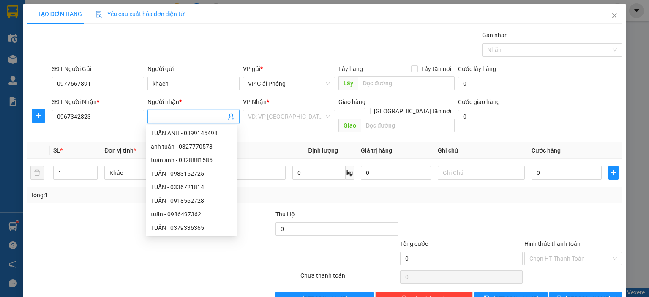
type input "Q"
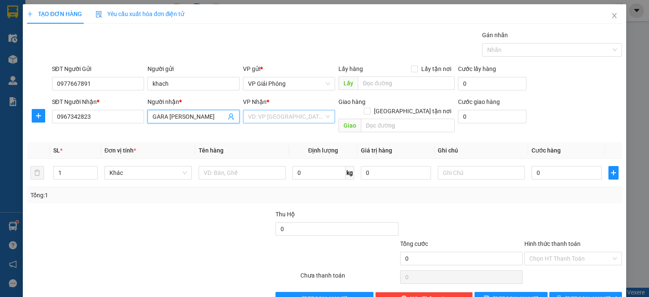
type input "GARA [PERSON_NAME]"
click at [281, 119] on input "search" at bounding box center [286, 116] width 76 height 13
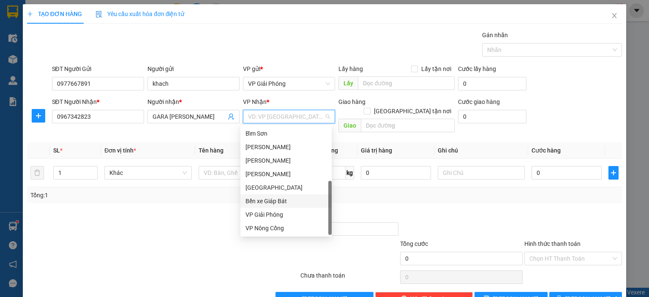
scroll to position [122, 0]
click at [277, 228] on div "VP Nông Cống" at bounding box center [286, 228] width 81 height 9
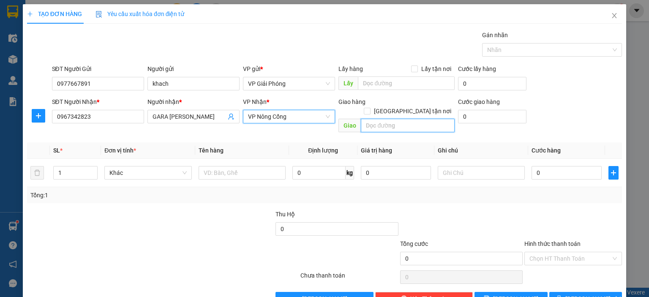
click at [397, 119] on input "text" at bounding box center [408, 126] width 94 height 14
type input "VPNC"
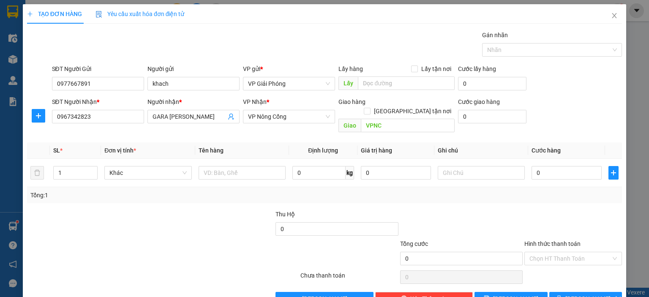
click at [411, 106] on div "Giao hàng [GEOGRAPHIC_DATA] tận nơi" at bounding box center [396, 108] width 116 height 22
click at [370, 108] on input "[GEOGRAPHIC_DATA] tận nơi" at bounding box center [367, 111] width 6 height 6
checkbox input "true"
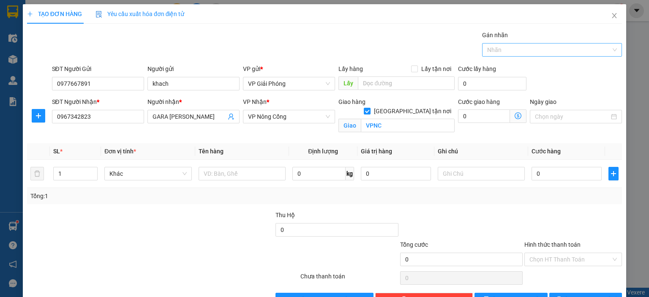
click at [490, 49] on div at bounding box center [547, 50] width 127 height 10
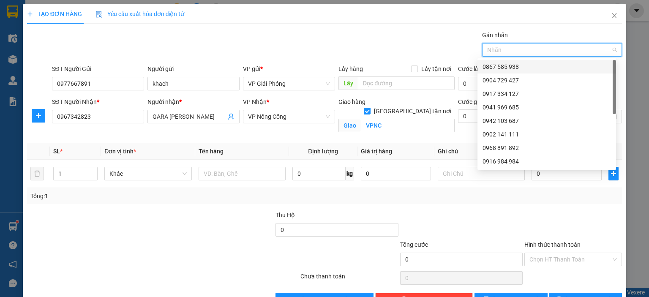
click at [495, 69] on div "0867 585 938" at bounding box center [547, 66] width 128 height 9
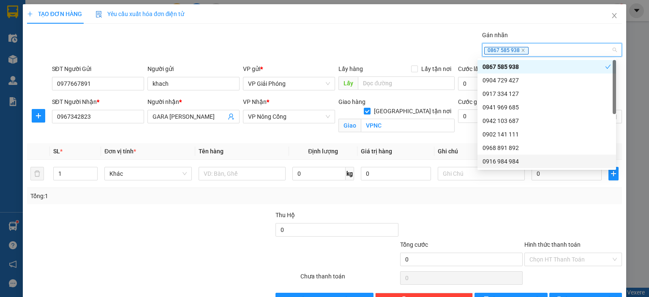
click at [489, 224] on div at bounding box center [461, 225] width 124 height 30
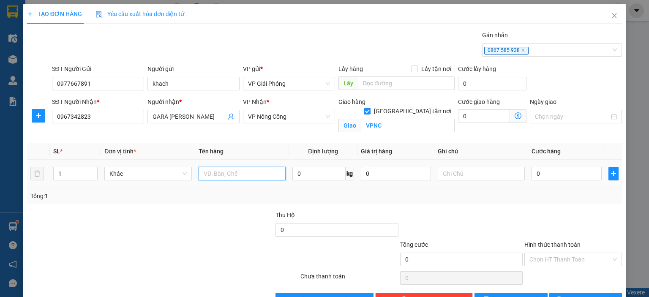
click at [256, 176] on input "text" at bounding box center [242, 174] width 87 height 14
type input "HỘP"
click at [562, 172] on input "0" at bounding box center [567, 174] width 70 height 14
type input "4"
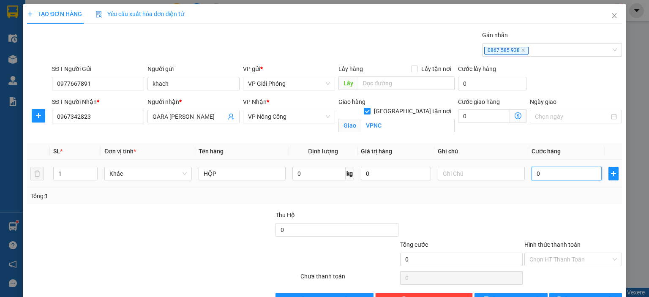
type input "4"
type input "40"
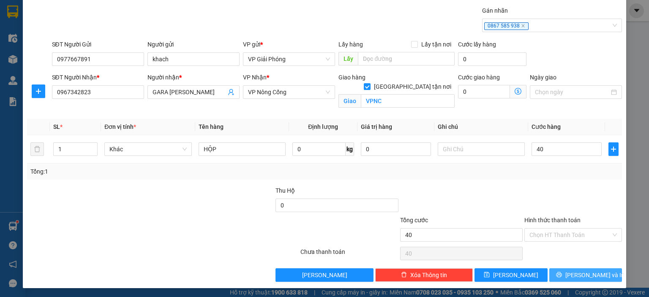
type input "40.000"
click at [562, 276] on icon "printer" at bounding box center [558, 274] width 5 height 5
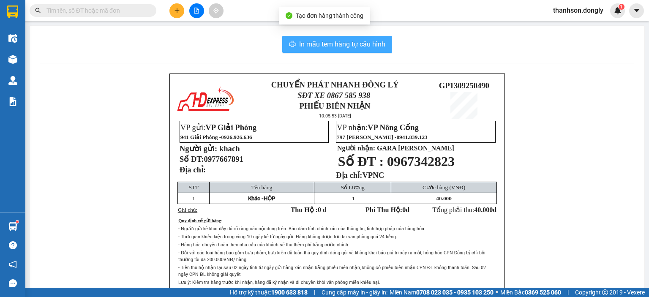
click at [334, 46] on span "In mẫu tem hàng tự cấu hình" at bounding box center [342, 44] width 86 height 11
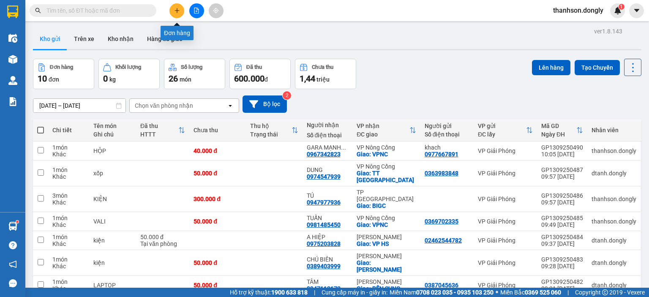
click at [175, 9] on icon "plus" at bounding box center [177, 11] width 6 height 6
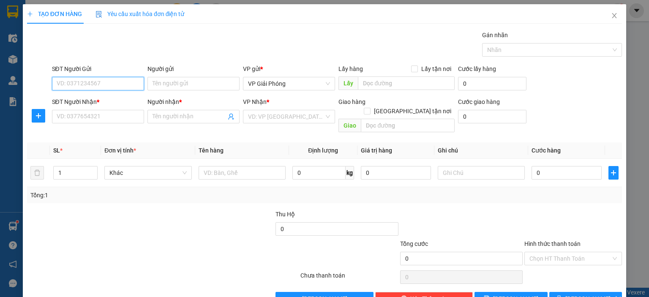
click at [116, 87] on input "SĐT Người Gửi" at bounding box center [98, 84] width 92 height 14
type input "0962607625"
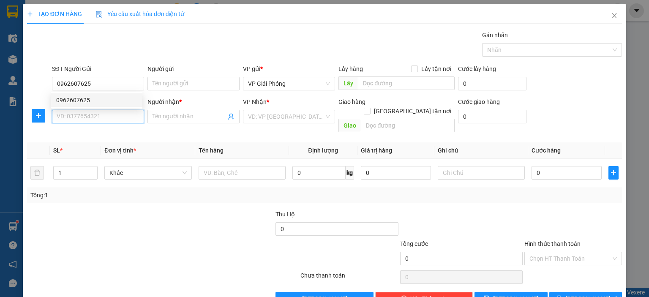
click at [121, 116] on input "SĐT Người Nhận *" at bounding box center [98, 117] width 92 height 14
type input "0986245464"
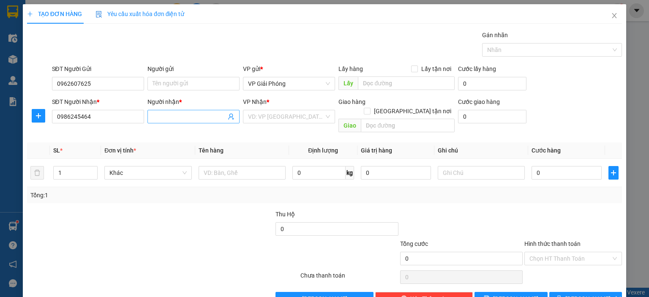
click at [194, 110] on span at bounding box center [193, 117] width 92 height 14
type input "LY"
click at [266, 113] on input "search" at bounding box center [286, 116] width 76 height 13
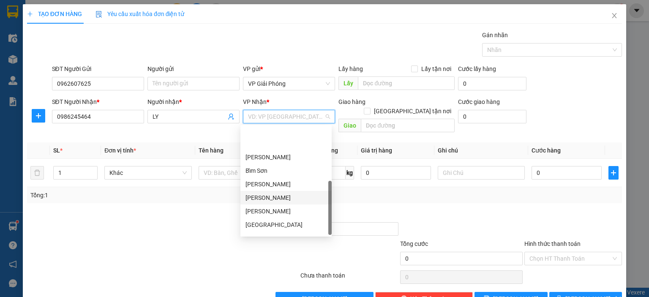
scroll to position [122, 0]
click at [287, 232] on div "VP Nông Cống" at bounding box center [286, 228] width 81 height 9
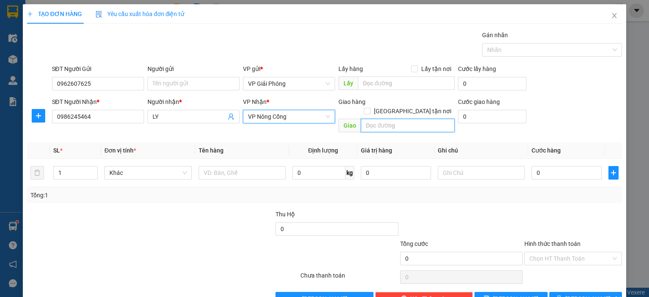
click at [401, 119] on input "text" at bounding box center [408, 126] width 94 height 14
type input "CÔNG CHÍNH"
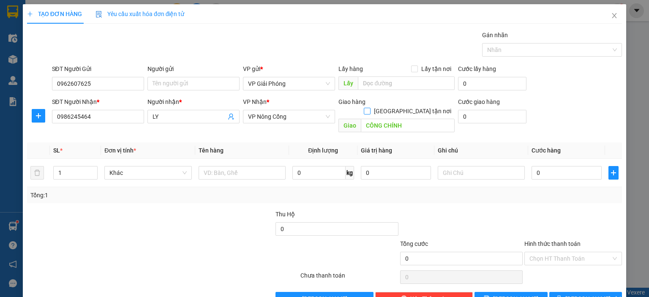
click at [412, 106] on span "[GEOGRAPHIC_DATA] tận nơi" at bounding box center [413, 110] width 84 height 9
click at [370, 108] on input "[GEOGRAPHIC_DATA] tận nơi" at bounding box center [367, 111] width 6 height 6
checkbox input "true"
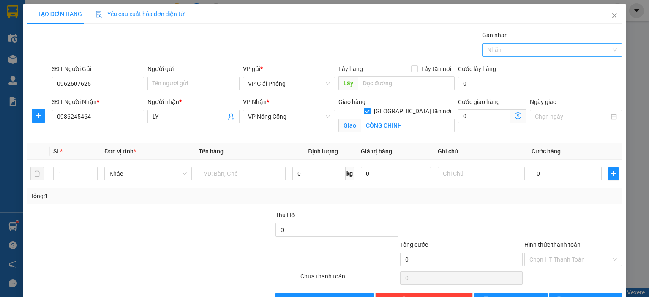
click at [486, 45] on div at bounding box center [547, 50] width 127 height 10
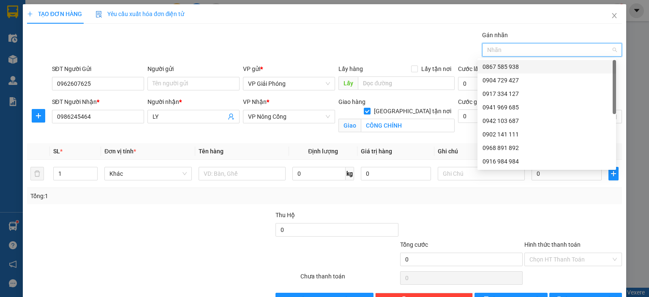
click at [504, 66] on div "0867 585 938" at bounding box center [547, 66] width 128 height 9
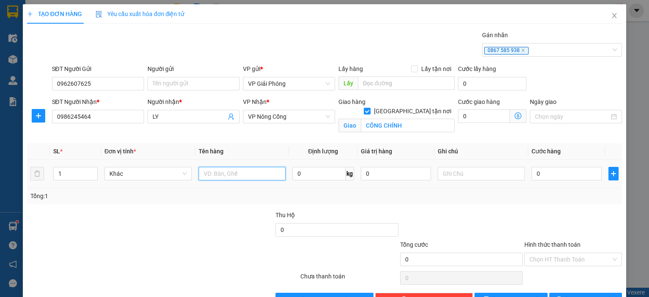
click at [227, 174] on input "text" at bounding box center [242, 174] width 87 height 14
type input "XỐP"
click at [561, 172] on input "0" at bounding box center [567, 174] width 70 height 14
type input "5"
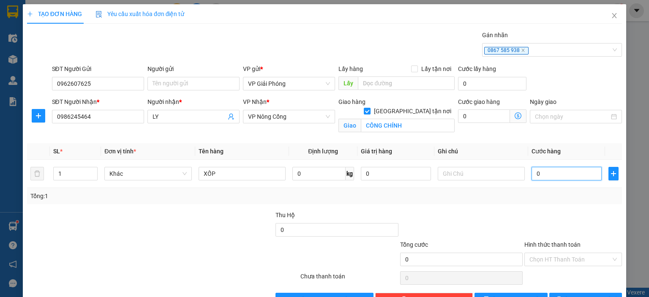
type input "5"
type input "50"
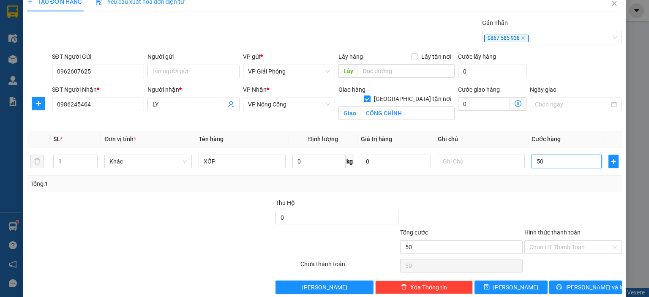
scroll to position [25, 0]
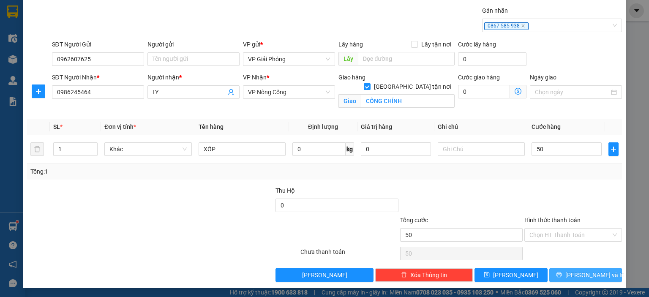
type input "50.000"
click at [586, 274] on span "[PERSON_NAME] và In" at bounding box center [594, 274] width 59 height 9
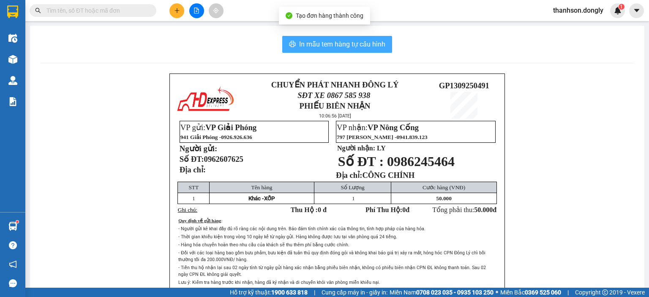
click at [379, 46] on span "In mẫu tem hàng tự cấu hình" at bounding box center [342, 44] width 86 height 11
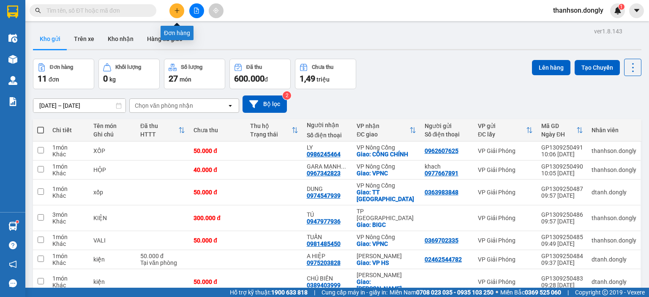
click at [172, 8] on button at bounding box center [176, 10] width 15 height 15
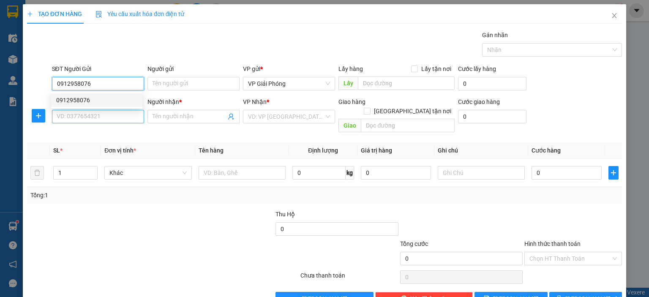
type input "0912958076"
click at [115, 121] on input "SĐT Người Nhận *" at bounding box center [98, 117] width 92 height 14
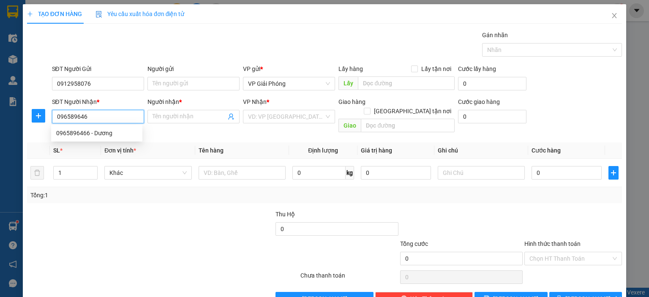
type input "0965896466"
click at [109, 137] on div "0965896466 - Dương" at bounding box center [96, 132] width 81 height 9
type input "Dương"
checkbox input "true"
type input "[PERSON_NAME]"
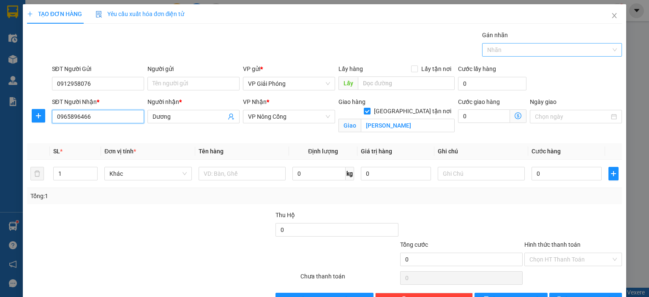
click at [504, 47] on div at bounding box center [547, 50] width 127 height 10
type input "0965896466"
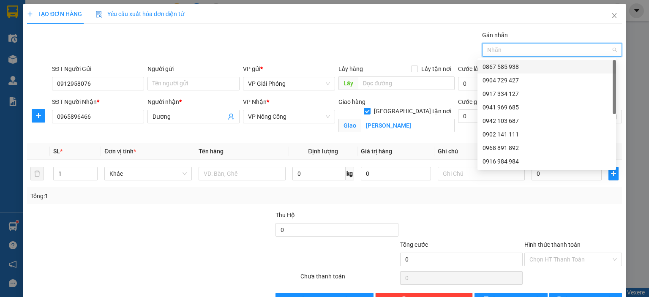
click at [509, 63] on div "0867 585 938" at bounding box center [547, 66] width 128 height 9
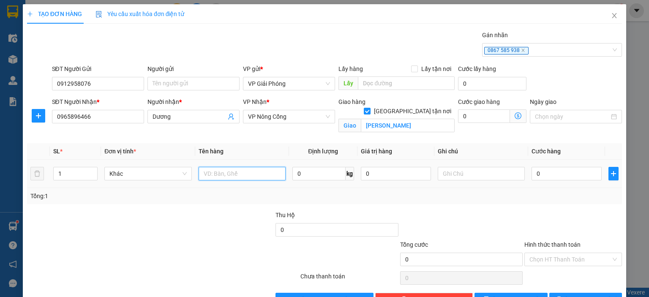
click at [224, 175] on input "text" at bounding box center [242, 174] width 87 height 14
type input "THÙNG"
click at [570, 168] on input "0" at bounding box center [567, 174] width 70 height 14
type input "4"
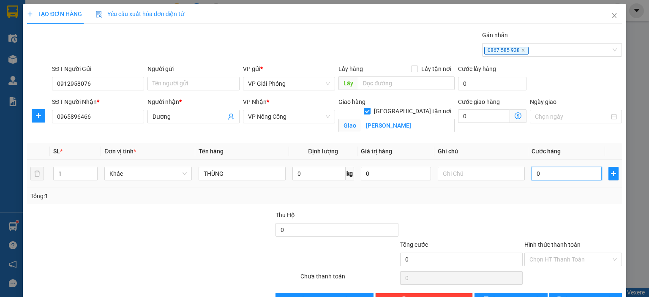
type input "4"
type input "40"
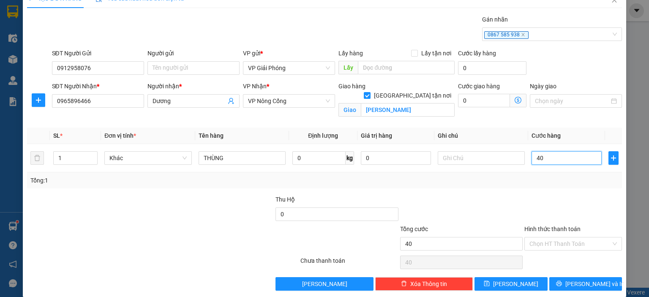
scroll to position [25, 0]
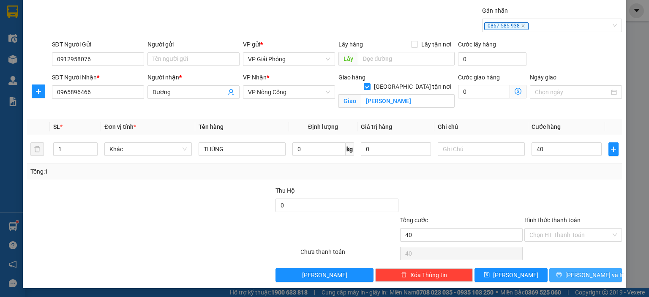
type input "40.000"
click at [562, 273] on icon "printer" at bounding box center [559, 275] width 6 height 6
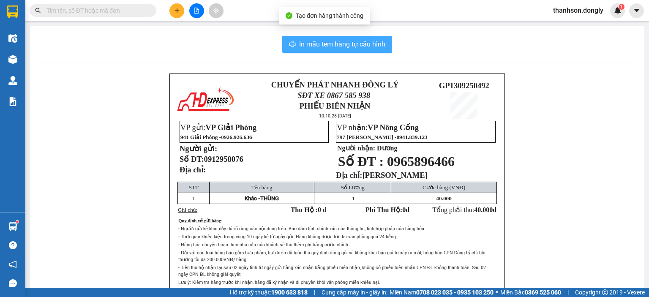
click at [363, 44] on span "In mẫu tem hàng tự cấu hình" at bounding box center [342, 44] width 86 height 11
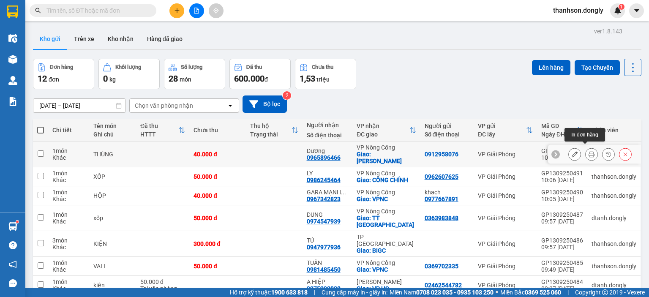
click at [586, 148] on button at bounding box center [592, 154] width 12 height 15
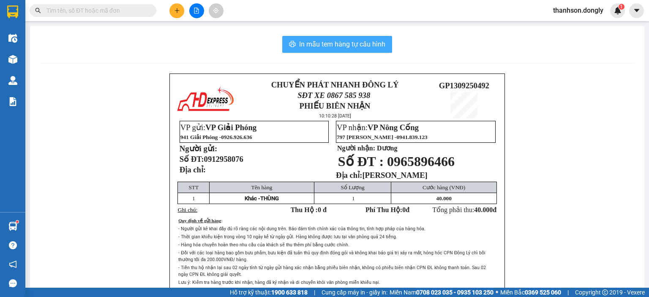
click at [369, 48] on span "In mẫu tem hàng tự cấu hình" at bounding box center [342, 44] width 86 height 11
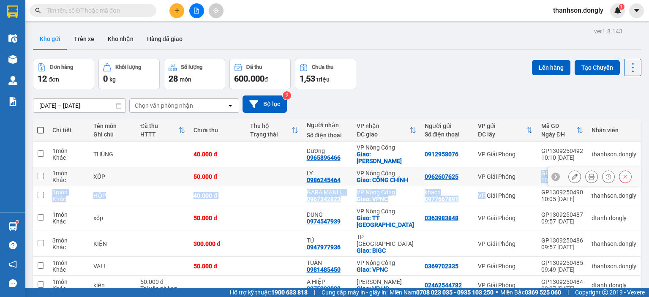
drag, startPoint x: 521, startPoint y: 170, endPoint x: 417, endPoint y: 205, distance: 110.1
click at [431, 202] on tbody "1 món Khác THÙNG 40.000 đ Dương 0965896466 VP [GEOGRAPHIC_DATA]: [PERSON_NAME] …" at bounding box center [337, 254] width 609 height 224
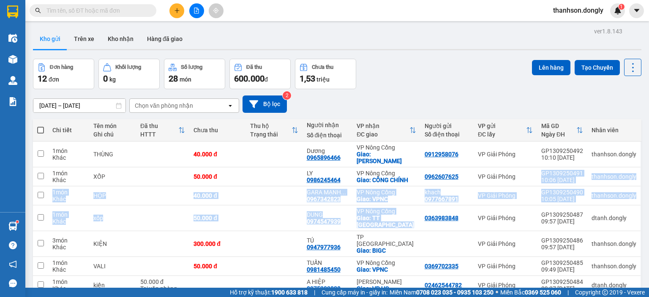
click at [179, 13] on icon "plus" at bounding box center [177, 11] width 6 height 6
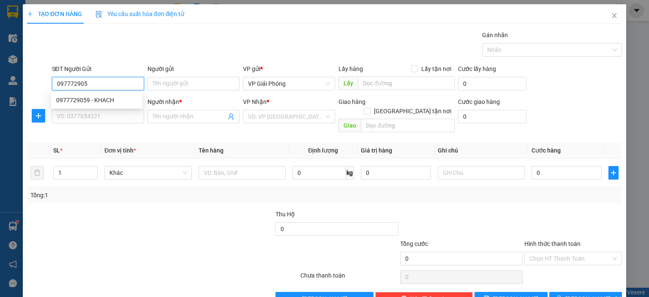
type input "0977729059"
click at [130, 96] on div "0977729059 - KHACH" at bounding box center [96, 100] width 81 height 9
type input "KHACH"
type input "0977729059"
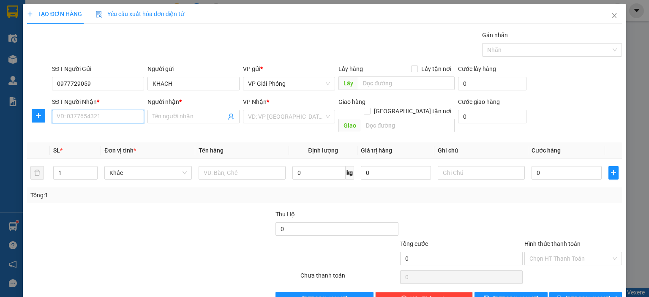
click at [121, 117] on input "SĐT Người Nhận *" at bounding box center [98, 117] width 92 height 14
type input "0918564586"
click at [100, 135] on div "0918564586 - THANH" at bounding box center [96, 132] width 81 height 9
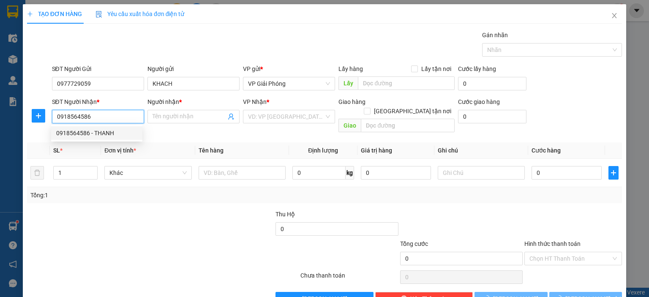
type input "THANH"
checkbox input "true"
type input "TT NÔNG CỐNG"
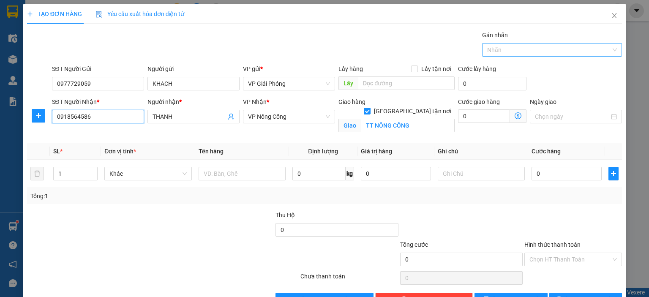
click at [565, 50] on div at bounding box center [547, 50] width 127 height 10
type input "0918564586"
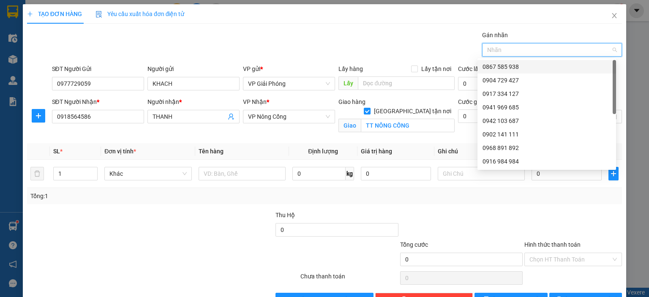
click at [549, 68] on div "0867 585 938" at bounding box center [547, 66] width 128 height 9
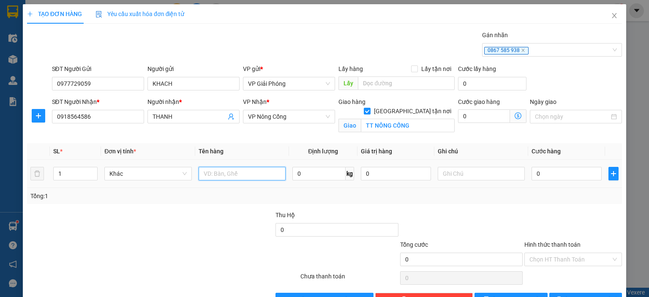
click at [233, 170] on input "text" at bounding box center [242, 174] width 87 height 14
type input "BỌC ĐEN"
type input "4"
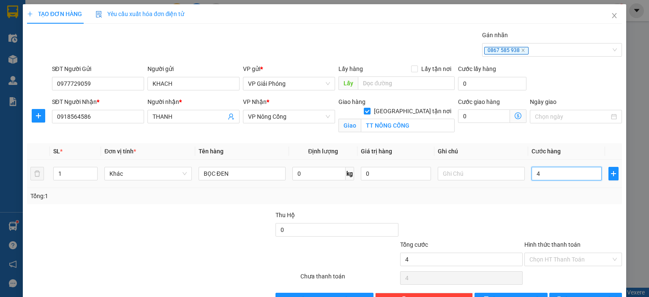
type input "40"
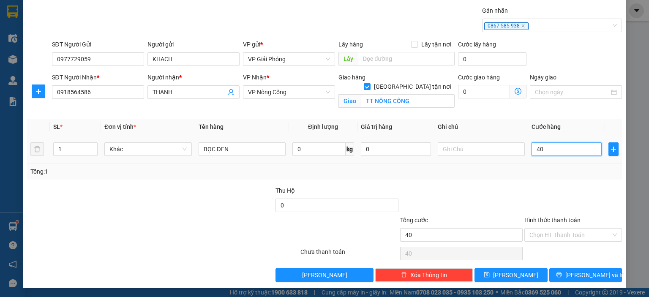
type input "4"
type input "0"
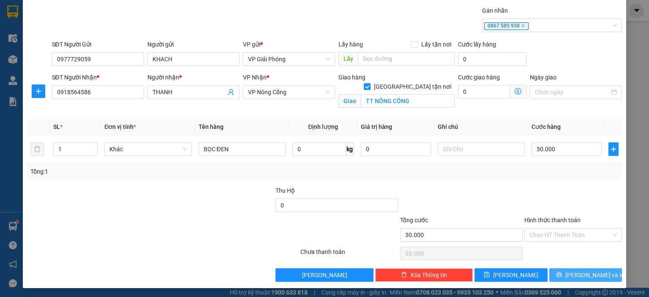
click at [579, 273] on span "[PERSON_NAME] và In" at bounding box center [594, 274] width 59 height 9
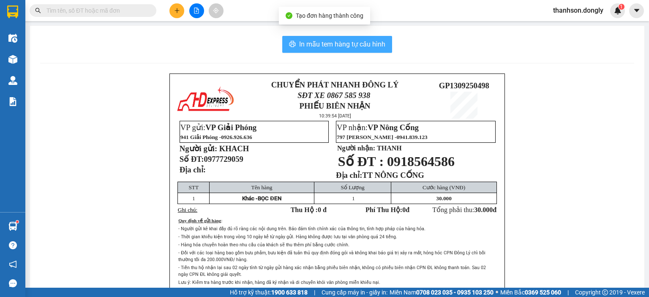
click at [364, 45] on span "In mẫu tem hàng tự cấu hình" at bounding box center [342, 44] width 86 height 11
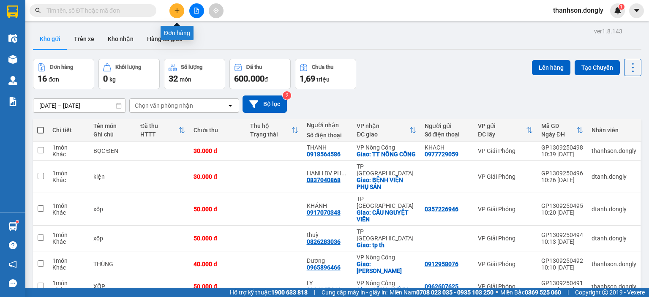
click at [176, 14] on button at bounding box center [176, 10] width 15 height 15
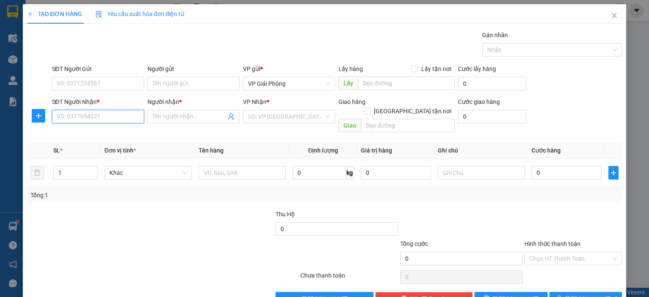
click at [115, 117] on input "SĐT Người Nhận *" at bounding box center [98, 117] width 92 height 14
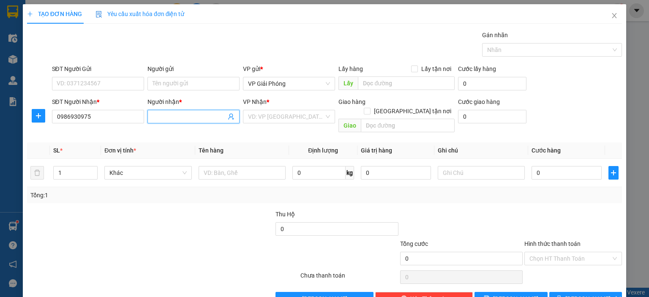
click at [169, 116] on input "Người nhận *" at bounding box center [190, 116] width 74 height 9
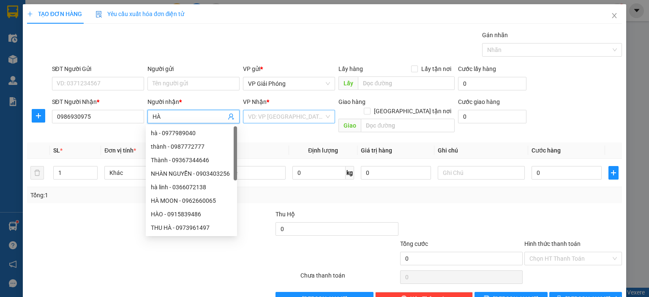
click at [287, 118] on input "search" at bounding box center [286, 116] width 76 height 13
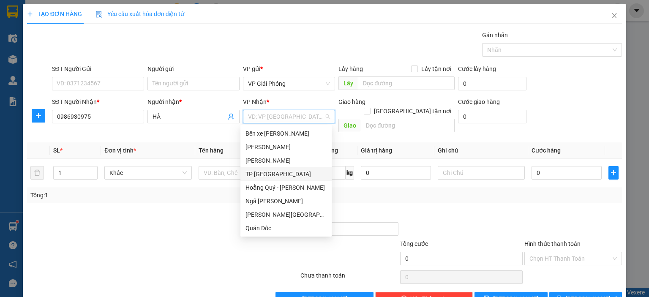
click at [289, 177] on div "TP [GEOGRAPHIC_DATA]" at bounding box center [286, 173] width 81 height 9
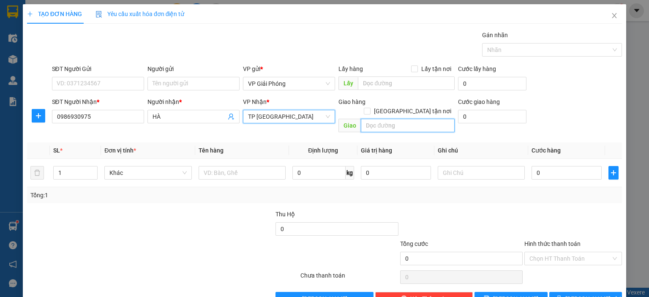
click at [390, 119] on input "text" at bounding box center [408, 126] width 94 height 14
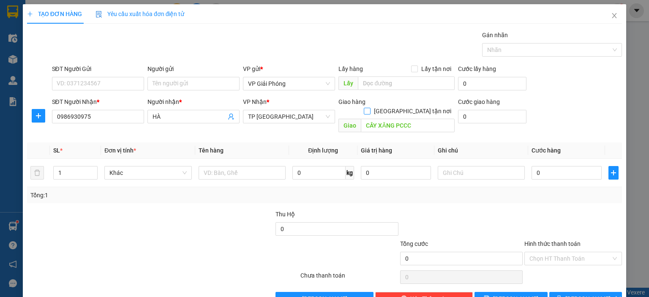
click at [370, 108] on input "[GEOGRAPHIC_DATA] tận nơi" at bounding box center [367, 111] width 6 height 6
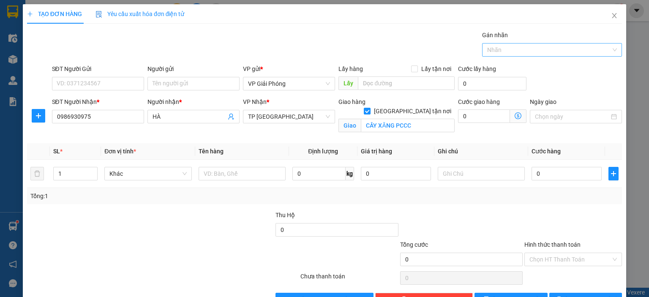
click at [493, 47] on div at bounding box center [547, 50] width 127 height 10
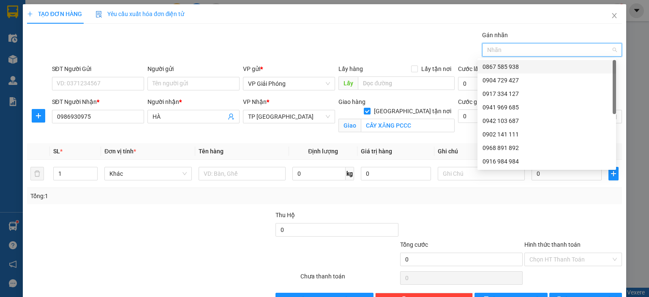
click at [499, 66] on div "0867 585 938" at bounding box center [547, 66] width 128 height 9
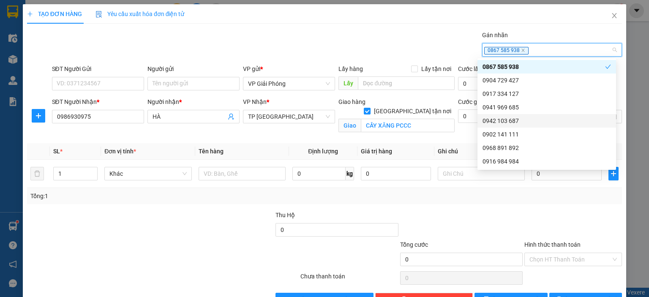
click at [418, 251] on div "Tổng cước" at bounding box center [461, 246] width 123 height 13
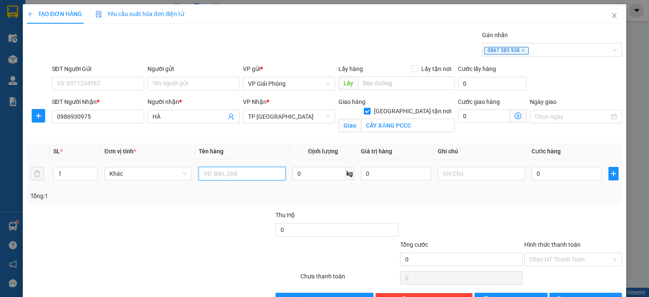
click at [258, 177] on input "text" at bounding box center [242, 174] width 87 height 14
click at [551, 170] on input "0" at bounding box center [567, 174] width 70 height 14
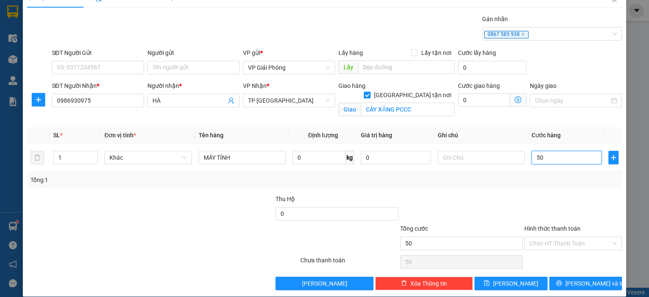
scroll to position [25, 0]
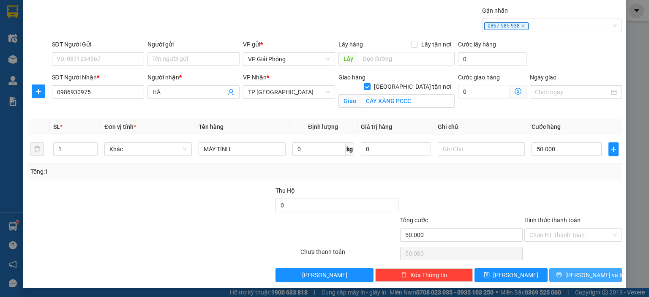
click at [579, 274] on span "[PERSON_NAME] và In" at bounding box center [594, 274] width 59 height 9
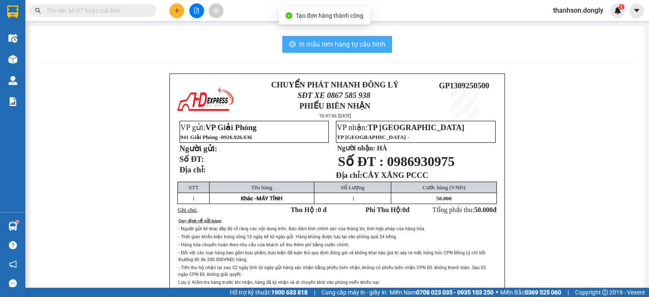
click at [346, 41] on span "In mẫu tem hàng tự cấu hình" at bounding box center [342, 44] width 86 height 11
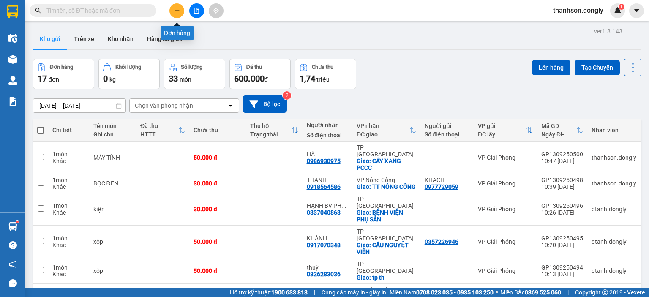
click at [178, 11] on icon "plus" at bounding box center [177, 10] width 5 height 0
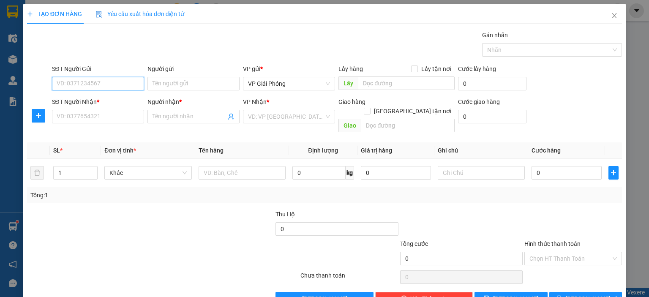
click at [97, 86] on input "SĐT Người Gửi" at bounding box center [98, 84] width 92 height 14
click at [101, 104] on div "0393695192 - đat" at bounding box center [96, 100] width 81 height 9
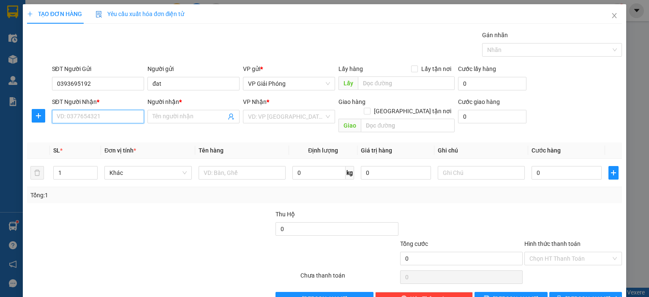
click at [105, 115] on input "SĐT Người Nhận *" at bounding box center [98, 117] width 92 height 14
click at [98, 149] on div "0972241559" at bounding box center [96, 146] width 81 height 9
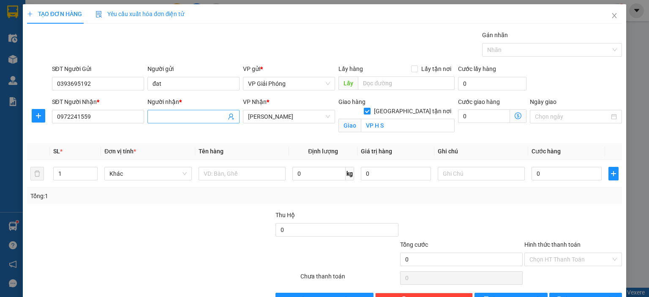
click at [183, 117] on input "Người nhận *" at bounding box center [190, 116] width 74 height 9
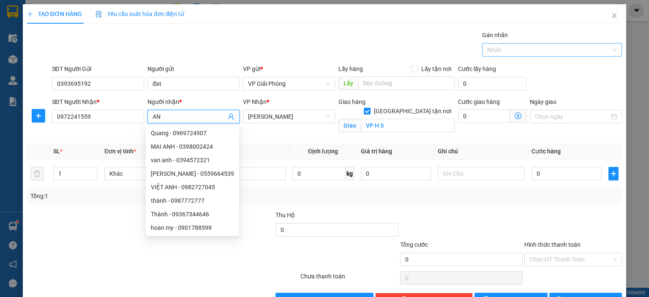
click at [509, 45] on div at bounding box center [547, 50] width 127 height 10
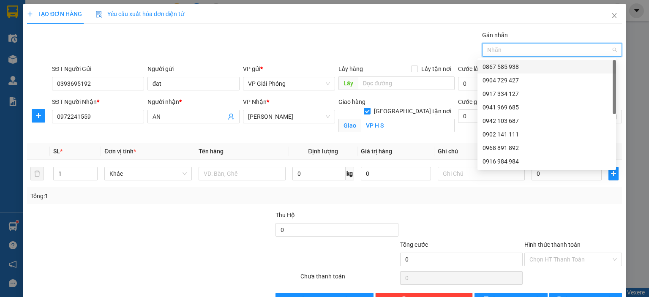
click at [515, 68] on div "0867 585 938" at bounding box center [547, 66] width 128 height 9
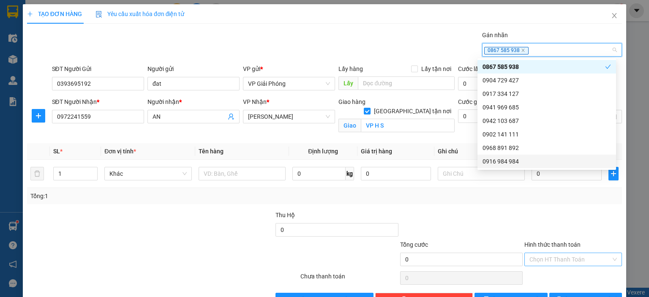
click at [559, 259] on input "Hình thức thanh toán" at bounding box center [570, 259] width 82 height 13
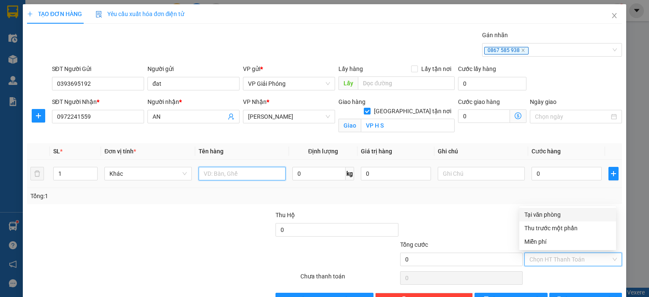
click at [231, 175] on input "text" at bounding box center [242, 174] width 87 height 14
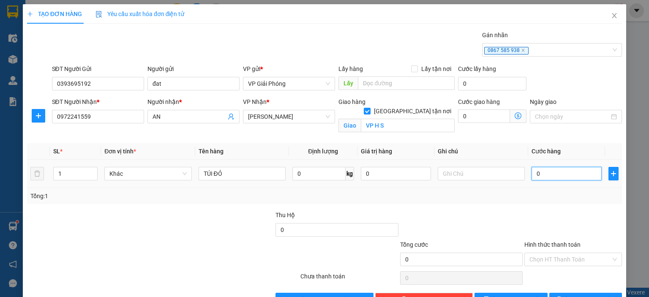
click at [551, 174] on input "0" at bounding box center [567, 174] width 70 height 14
click at [560, 257] on input "Hình thức thanh toán" at bounding box center [570, 259] width 82 height 13
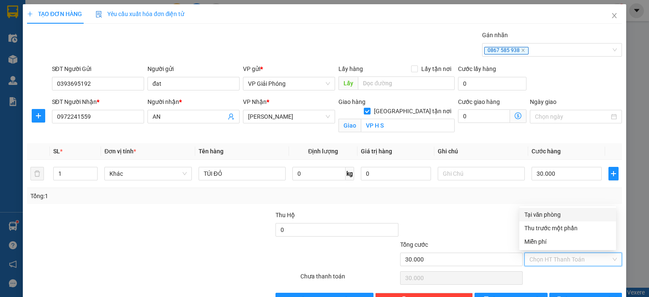
click at [559, 213] on div "Tại văn phòng" at bounding box center [567, 214] width 87 height 9
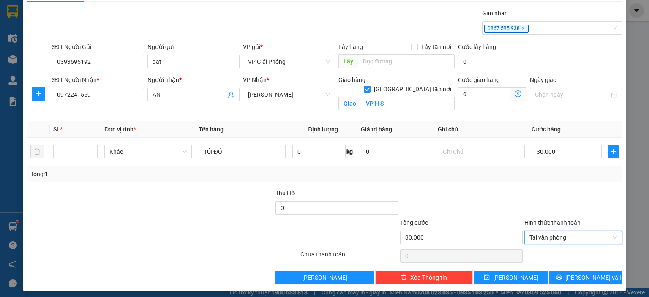
scroll to position [25, 0]
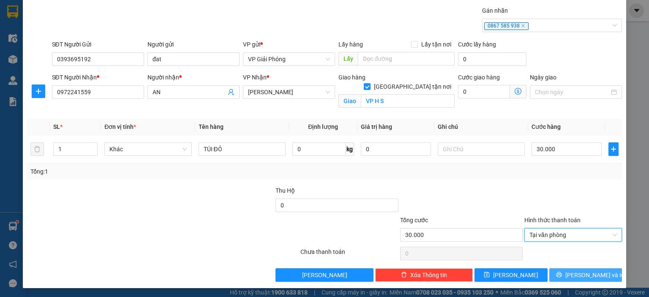
click at [583, 272] on span "[PERSON_NAME] và In" at bounding box center [594, 274] width 59 height 9
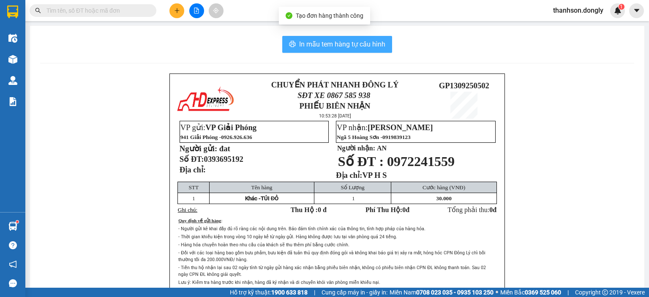
click at [364, 49] on button "In mẫu tem hàng tự cấu hình" at bounding box center [337, 44] width 110 height 17
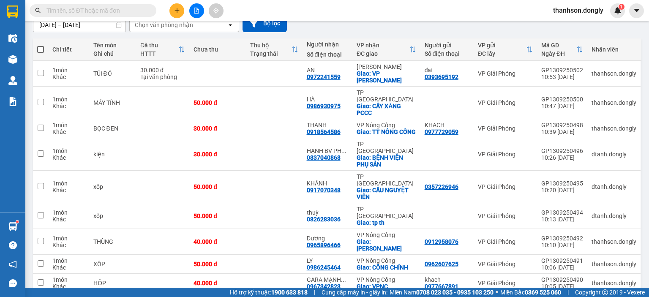
scroll to position [104, 0]
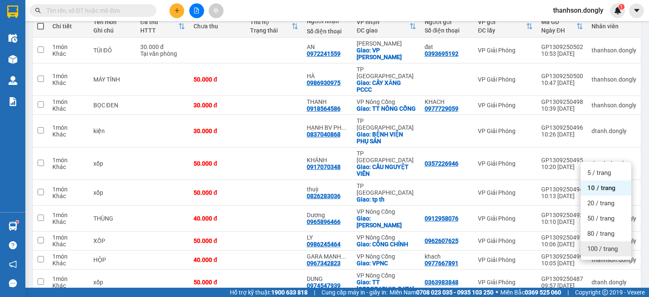
click at [608, 253] on div "100 / trang" at bounding box center [606, 248] width 51 height 15
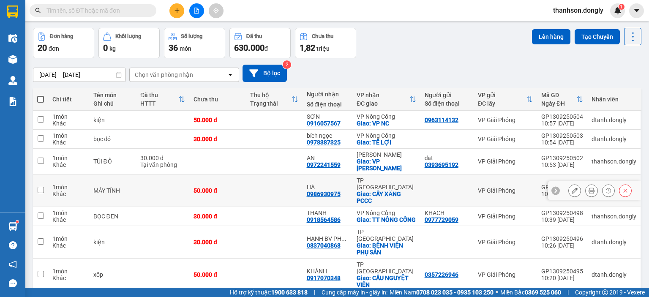
scroll to position [0, 0]
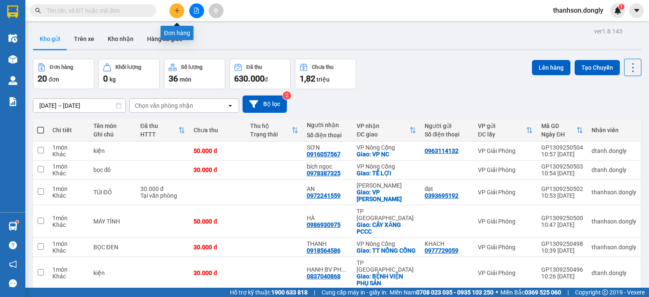
click at [180, 14] on button at bounding box center [176, 10] width 15 height 15
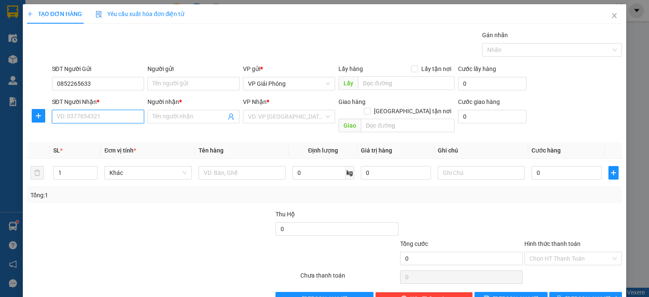
click at [102, 116] on input "SĐT Người Nhận *" at bounding box center [98, 117] width 92 height 14
click at [100, 133] on div "0931157667 - HOA" at bounding box center [96, 132] width 81 height 9
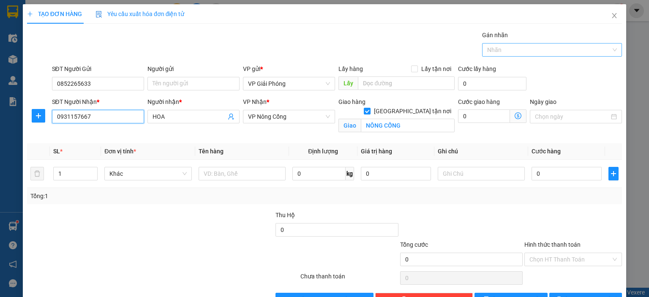
click at [491, 50] on div at bounding box center [547, 50] width 127 height 10
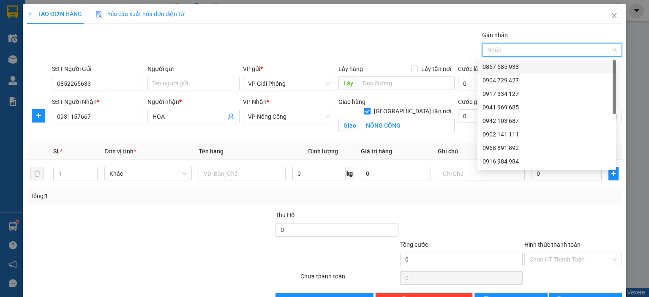
click at [486, 66] on div "0867 585 938" at bounding box center [547, 66] width 128 height 9
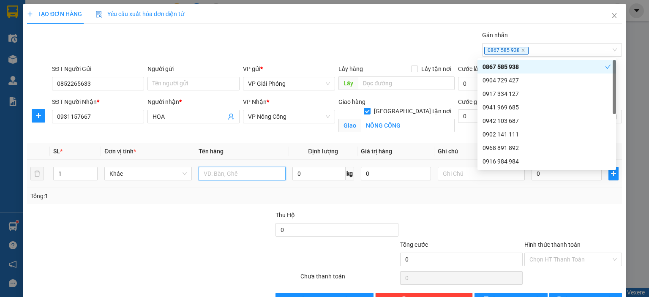
click at [219, 172] on input "text" at bounding box center [242, 174] width 87 height 14
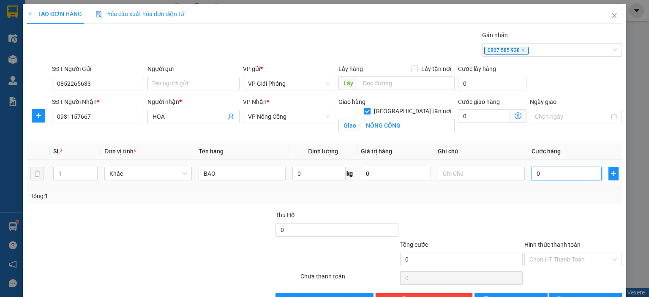
click at [546, 172] on input "0" at bounding box center [567, 174] width 70 height 14
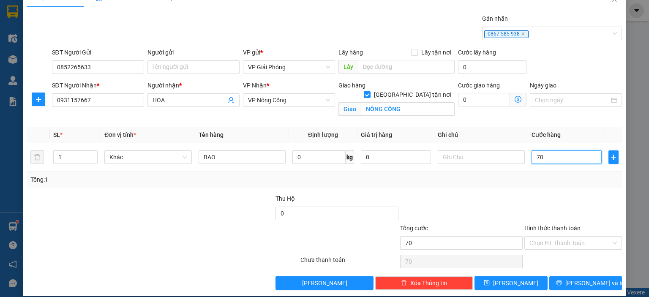
scroll to position [25, 0]
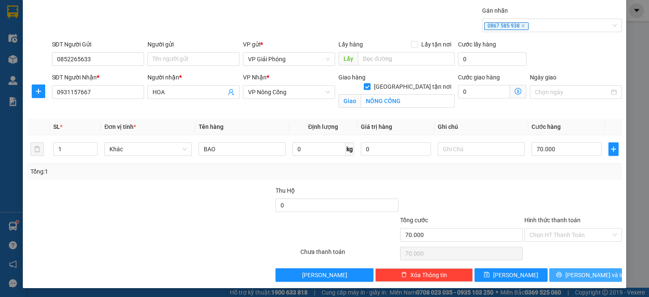
click at [580, 276] on span "[PERSON_NAME] và In" at bounding box center [594, 274] width 59 height 9
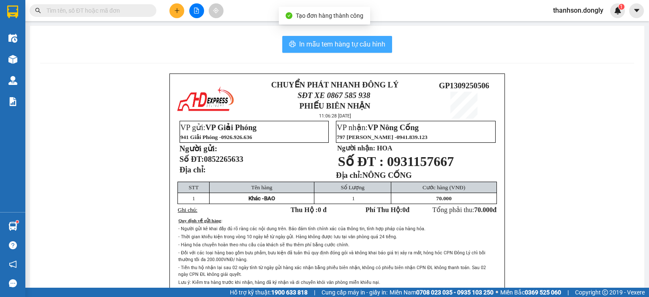
click at [362, 47] on span "In mẫu tem hàng tự cấu hình" at bounding box center [342, 44] width 86 height 11
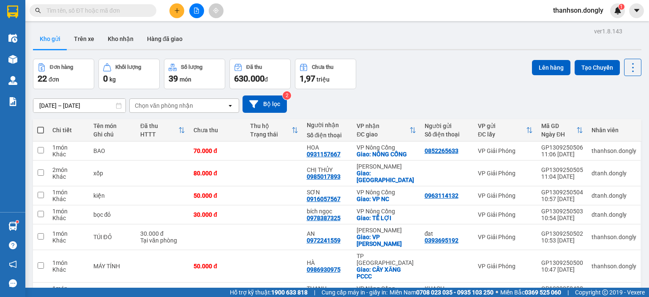
click at [175, 10] on icon "plus" at bounding box center [177, 10] width 5 height 0
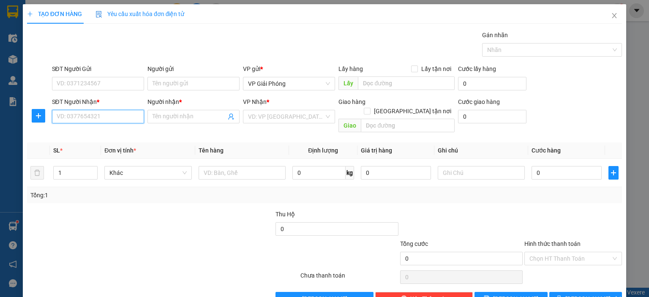
click at [101, 115] on input "SĐT Người Nhận *" at bounding box center [98, 117] width 92 height 14
click at [112, 135] on div "0868777533 - QUỲNH" at bounding box center [96, 132] width 81 height 9
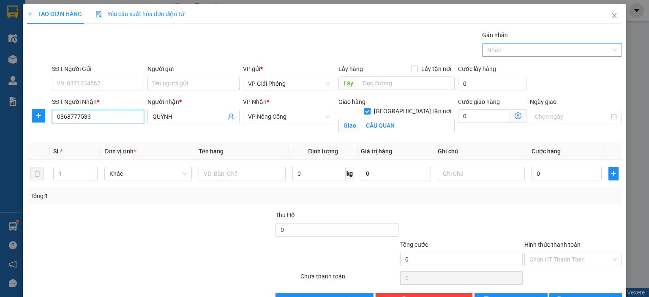
click at [494, 49] on div at bounding box center [547, 50] width 127 height 10
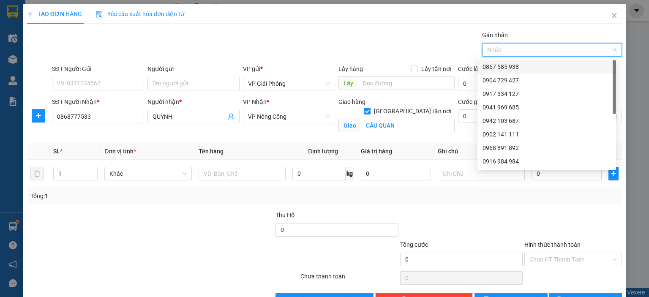
click at [494, 64] on div "0867 585 938" at bounding box center [547, 66] width 128 height 9
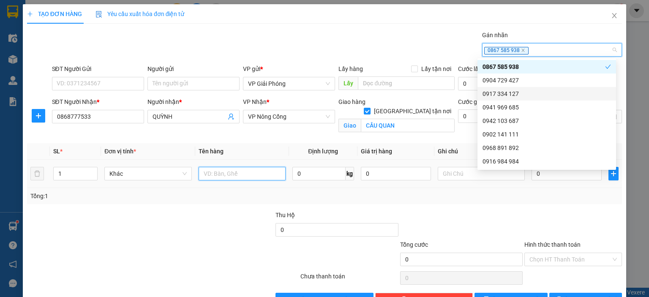
click at [252, 173] on input "text" at bounding box center [242, 174] width 87 height 14
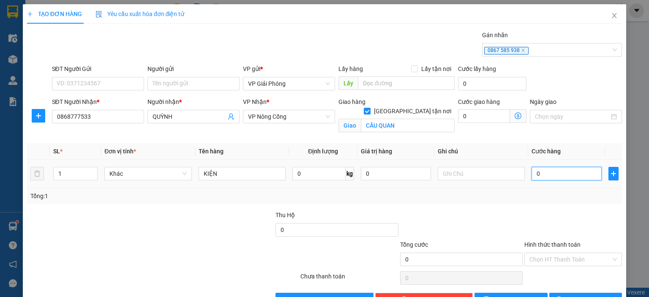
click at [557, 174] on input "0" at bounding box center [567, 174] width 70 height 14
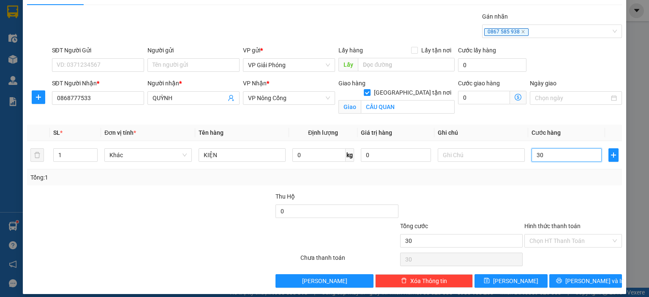
scroll to position [25, 0]
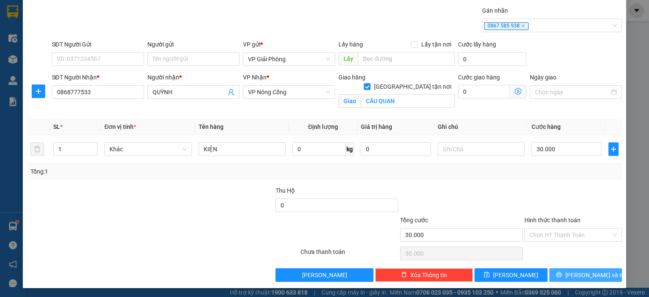
click at [592, 272] on span "[PERSON_NAME] và In" at bounding box center [594, 274] width 59 height 9
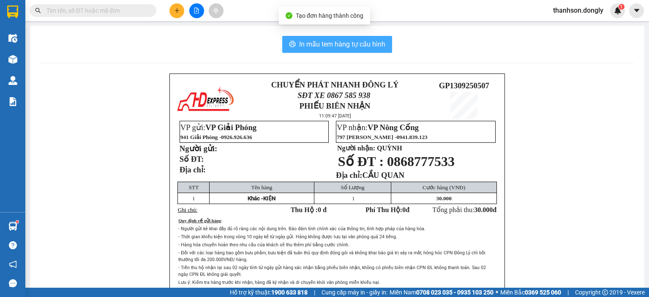
click at [335, 50] on button "In mẫu tem hàng tự cấu hình" at bounding box center [337, 44] width 110 height 17
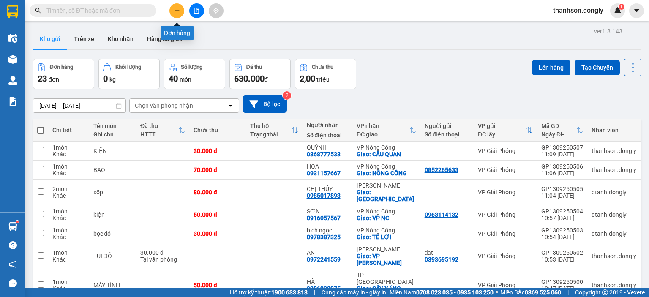
click at [180, 9] on icon "plus" at bounding box center [177, 11] width 6 height 6
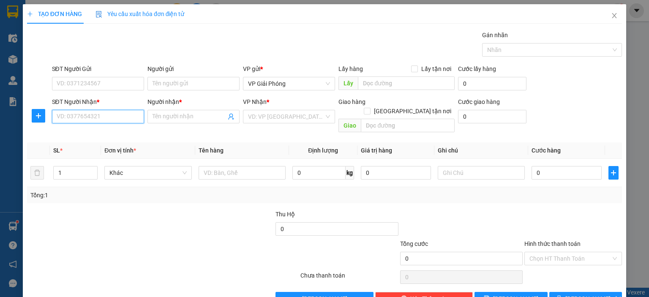
click at [113, 116] on input "SĐT Người Nhận *" at bounding box center [98, 117] width 92 height 14
click at [158, 119] on input "Người nhận *" at bounding box center [190, 116] width 74 height 9
click at [99, 118] on input "SĐT Người Nhận *" at bounding box center [98, 117] width 92 height 14
click at [208, 118] on input "LINH 168" at bounding box center [190, 116] width 74 height 9
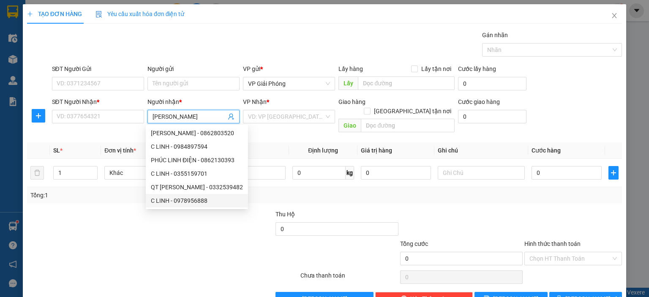
click at [194, 202] on div "C LINH - 0978956888" at bounding box center [197, 200] width 92 height 9
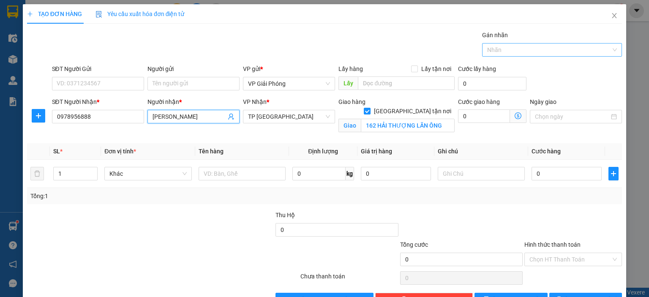
click at [516, 45] on div at bounding box center [547, 50] width 127 height 10
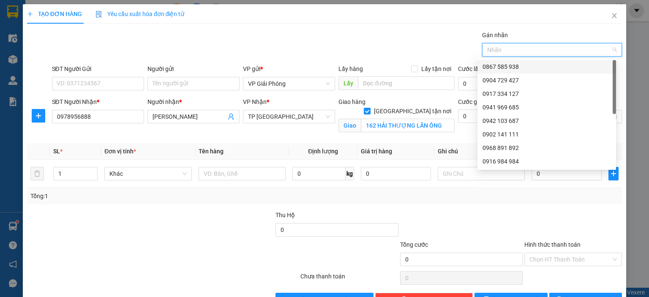
click at [513, 67] on div "0867 585 938" at bounding box center [547, 66] width 128 height 9
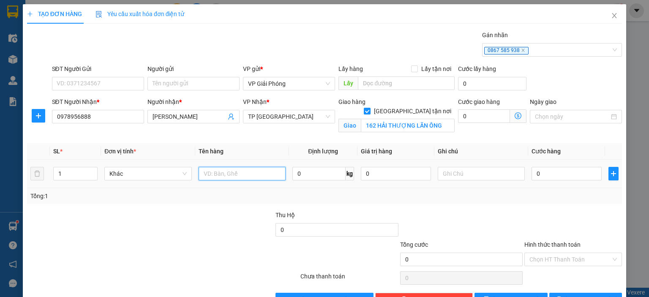
click at [243, 172] on input "text" at bounding box center [242, 174] width 87 height 14
click at [92, 173] on span "up" at bounding box center [92, 171] width 5 height 5
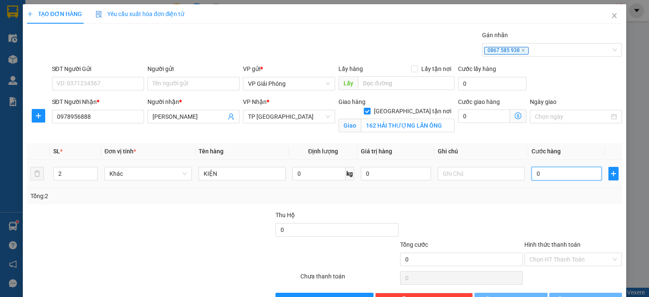
click at [544, 172] on input "0" at bounding box center [567, 174] width 70 height 14
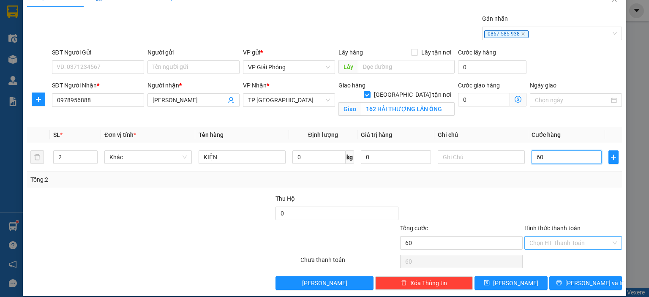
scroll to position [25, 0]
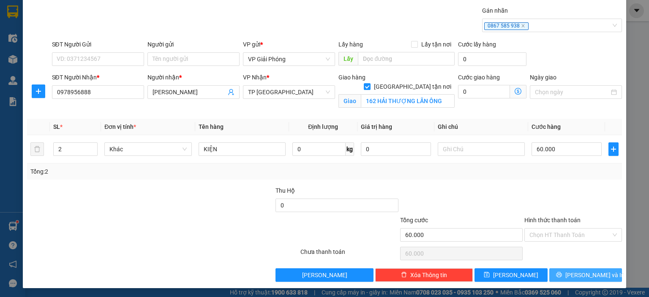
click at [590, 275] on span "[PERSON_NAME] và In" at bounding box center [594, 274] width 59 height 9
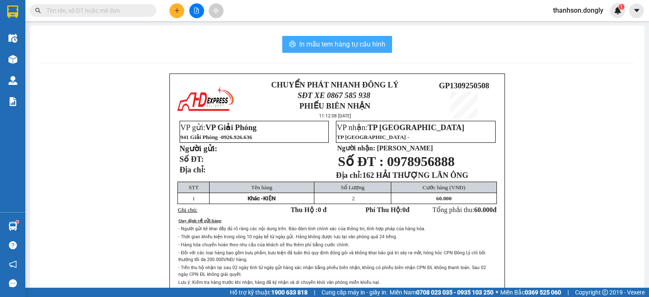
click at [383, 46] on button "In mẫu tem hàng tự cấu hình" at bounding box center [337, 44] width 110 height 17
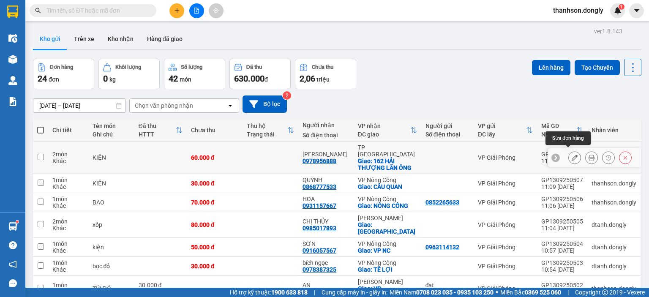
click at [572, 155] on icon at bounding box center [575, 158] width 6 height 6
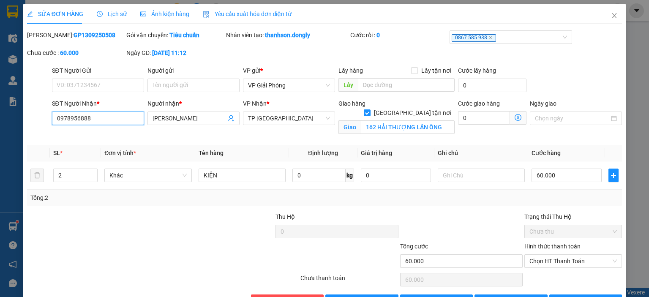
click at [115, 121] on input "0978956888" at bounding box center [98, 119] width 92 height 14
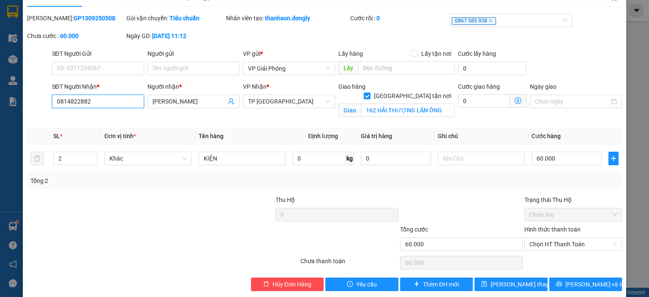
scroll to position [27, 0]
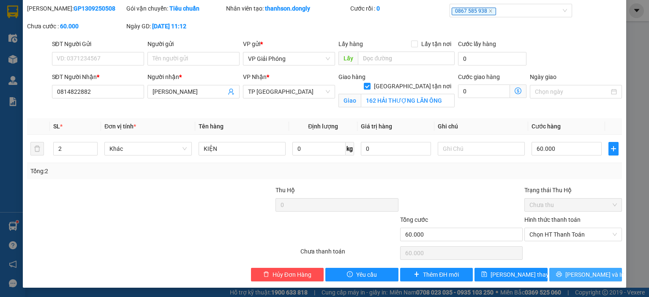
click at [573, 276] on span "[PERSON_NAME] và In" at bounding box center [594, 274] width 59 height 9
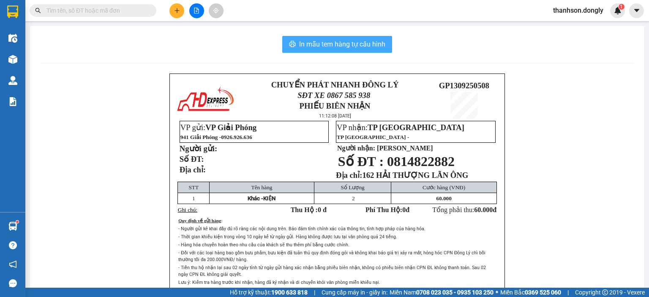
click at [313, 49] on span "In mẫu tem hàng tự cấu hình" at bounding box center [342, 44] width 86 height 11
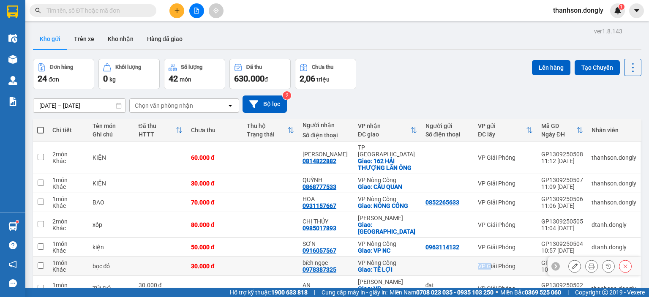
drag, startPoint x: 314, startPoint y: 49, endPoint x: 446, endPoint y: 270, distance: 257.6
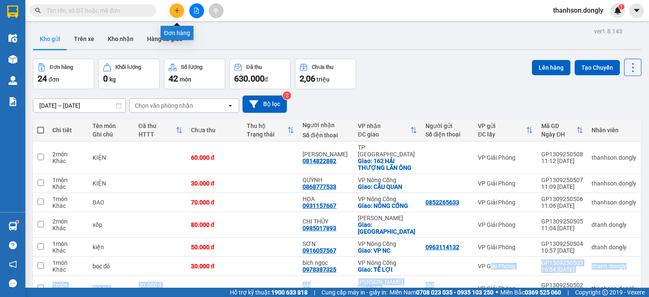
click at [181, 15] on button at bounding box center [176, 10] width 15 height 15
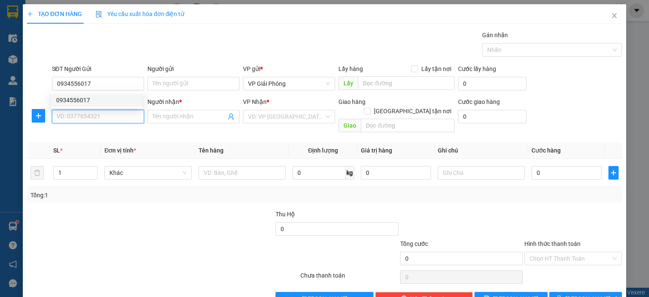
click at [101, 122] on input "SĐT Người Nhận *" at bounding box center [98, 117] width 92 height 14
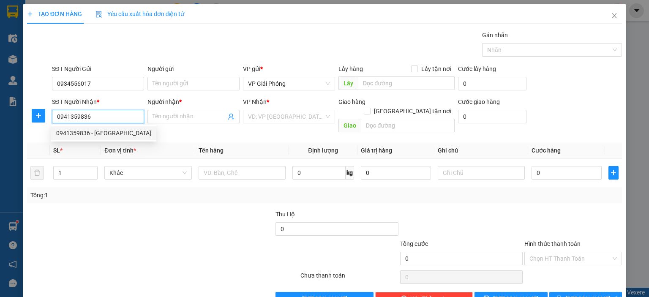
click at [112, 130] on div "0941359836 - [GEOGRAPHIC_DATA]" at bounding box center [103, 132] width 95 height 9
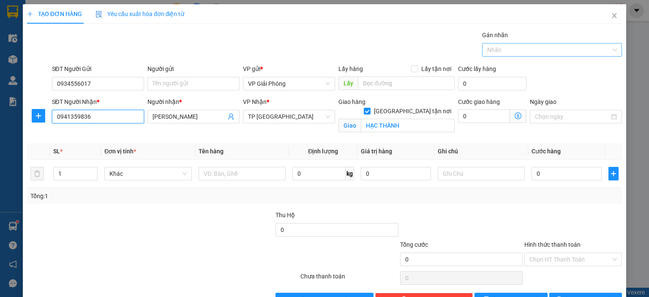
click at [534, 52] on div at bounding box center [547, 50] width 127 height 10
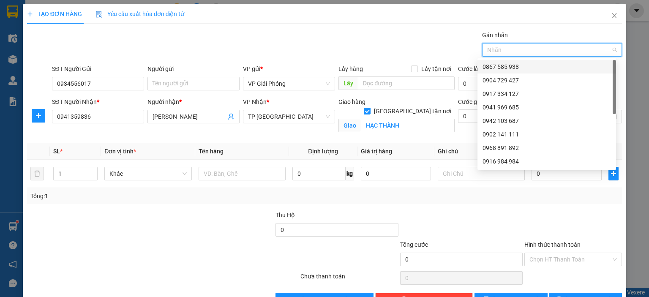
click at [532, 64] on div "0867 585 938" at bounding box center [547, 66] width 128 height 9
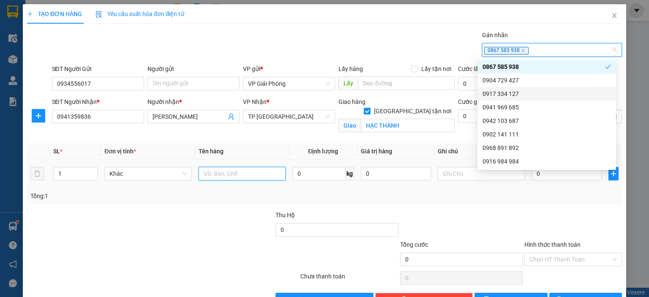
click at [246, 174] on input "text" at bounding box center [242, 174] width 87 height 14
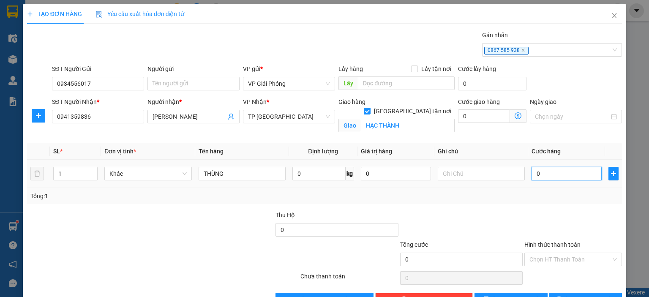
click at [538, 175] on input "0" at bounding box center [567, 174] width 70 height 14
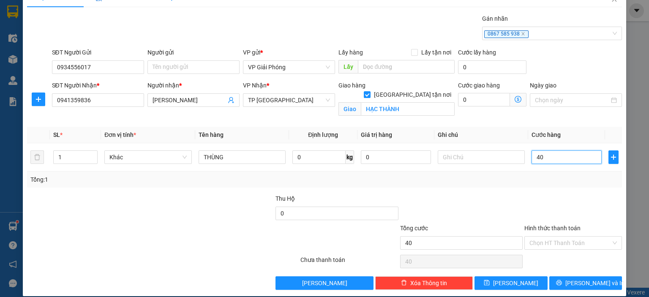
scroll to position [25, 0]
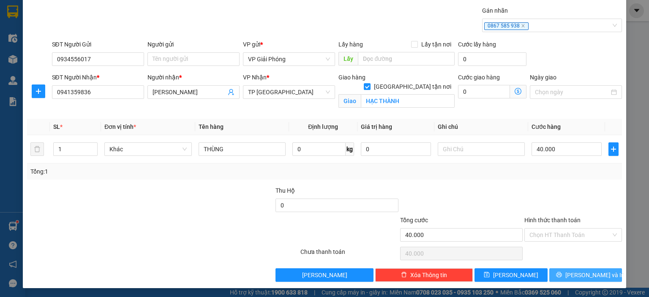
click at [570, 274] on button "[PERSON_NAME] và In" at bounding box center [585, 275] width 73 height 14
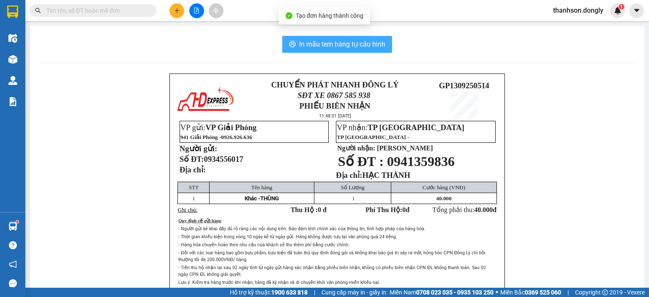
click at [374, 52] on button "In mẫu tem hàng tự cấu hình" at bounding box center [337, 44] width 110 height 17
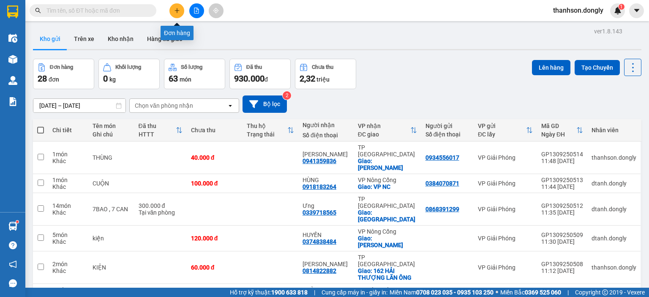
click at [176, 8] on icon "plus" at bounding box center [177, 11] width 6 height 6
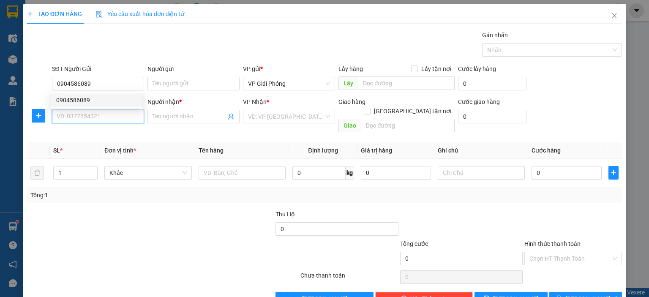
click at [100, 120] on input "SĐT Người Nhận *" at bounding box center [98, 117] width 92 height 14
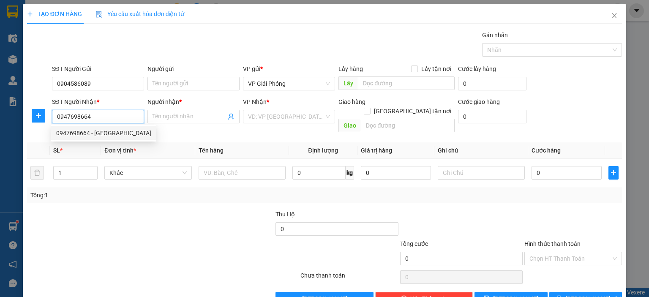
click at [102, 131] on div "0947698664 - [GEOGRAPHIC_DATA]" at bounding box center [103, 132] width 95 height 9
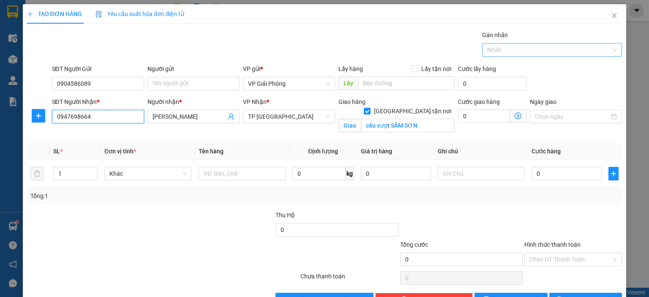
click at [510, 50] on div at bounding box center [547, 50] width 127 height 10
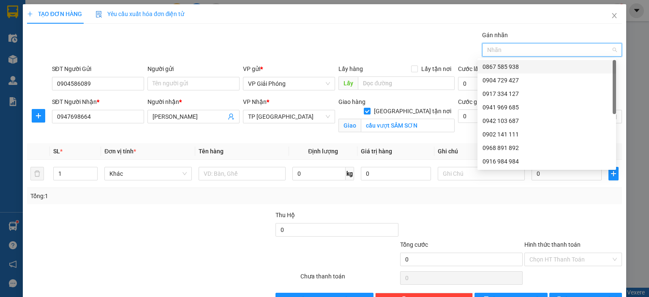
click at [502, 68] on div "0867 585 938" at bounding box center [547, 66] width 128 height 9
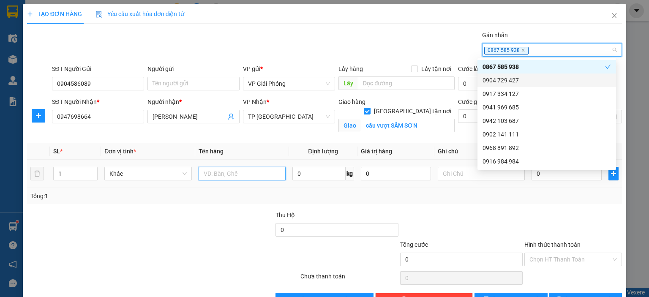
click at [210, 174] on input "text" at bounding box center [242, 174] width 87 height 14
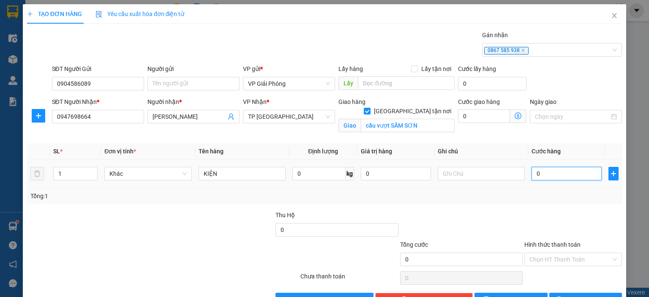
click at [556, 174] on input "0" at bounding box center [567, 174] width 70 height 14
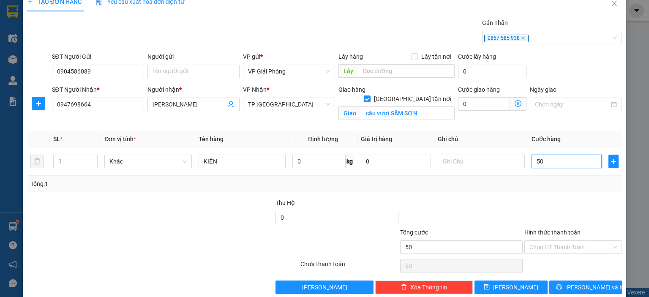
scroll to position [25, 0]
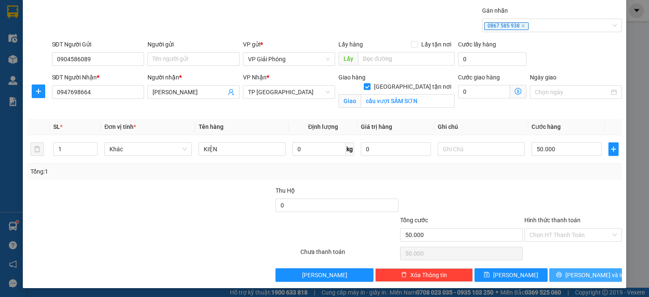
click at [582, 275] on span "[PERSON_NAME] và In" at bounding box center [594, 274] width 59 height 9
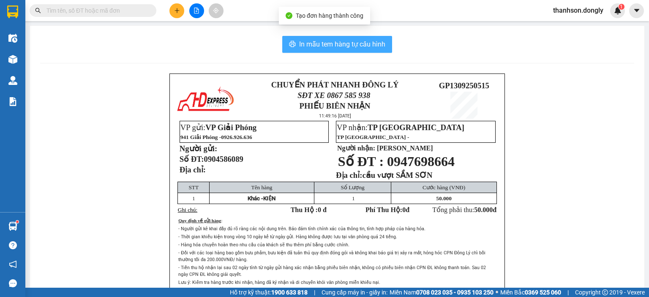
click at [368, 47] on span "In mẫu tem hàng tự cấu hình" at bounding box center [342, 44] width 86 height 11
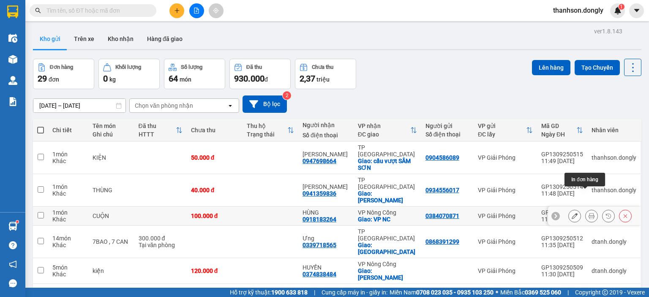
click at [589, 213] on icon at bounding box center [592, 216] width 6 height 6
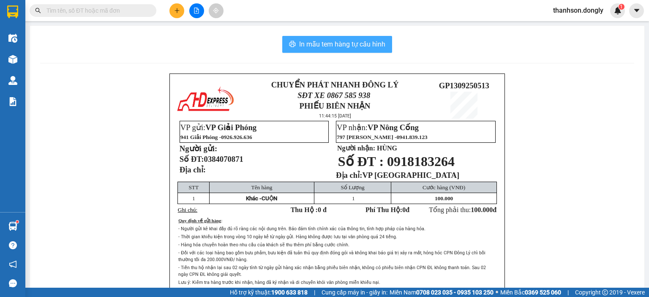
click at [367, 41] on span "In mẫu tem hàng tự cấu hình" at bounding box center [342, 44] width 86 height 11
